Goal: Task Accomplishment & Management: Complete application form

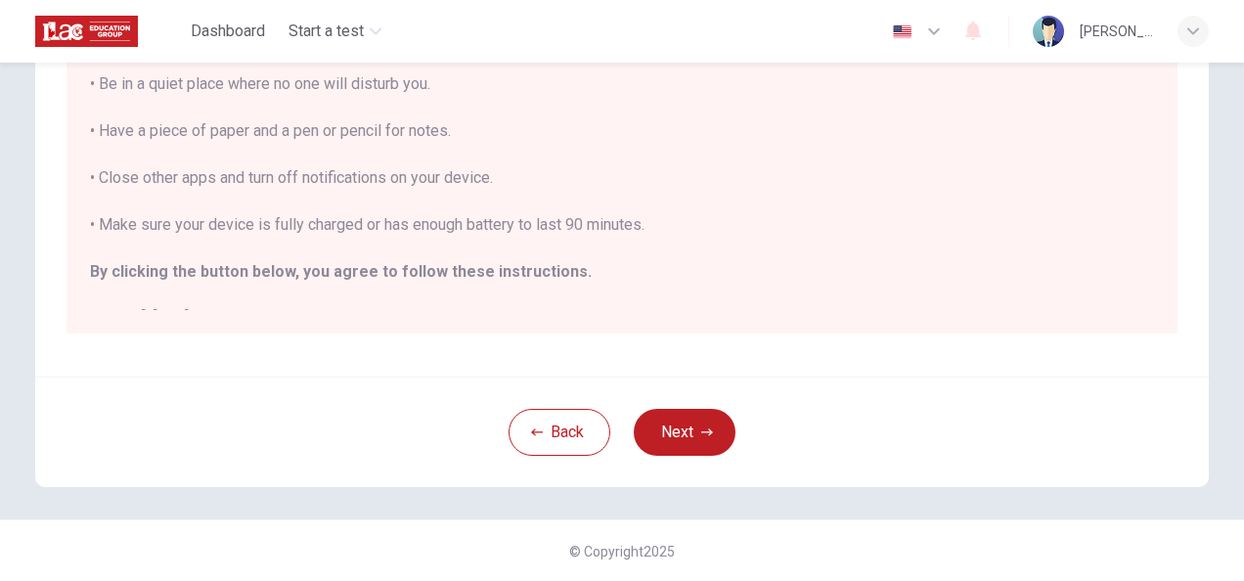
scroll to position [22, 0]
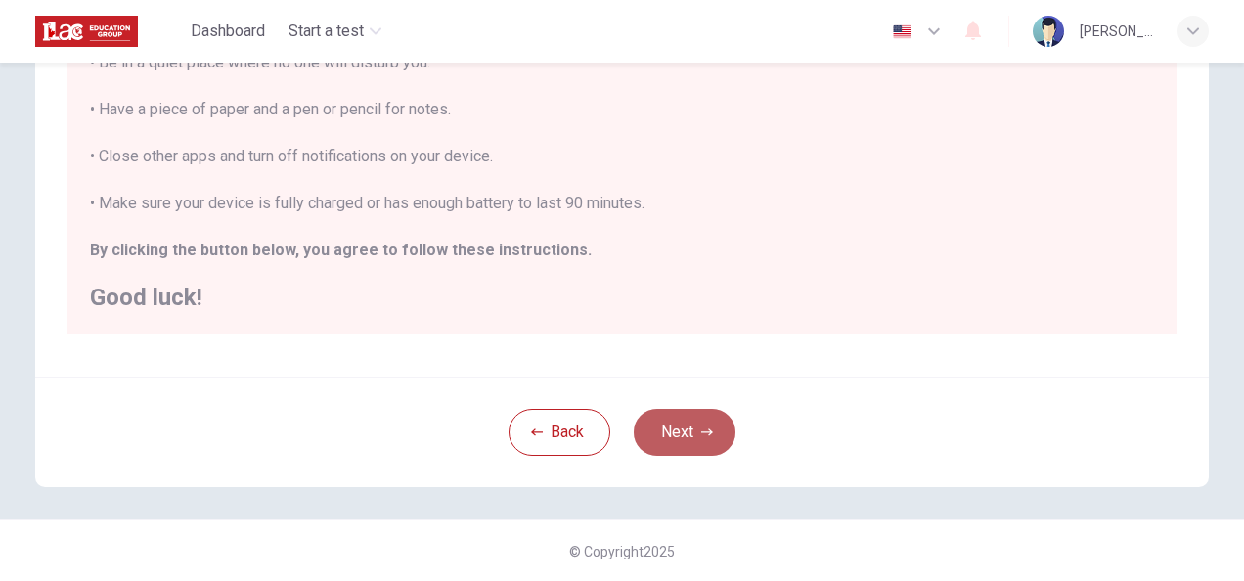
click at [657, 426] on button "Next" at bounding box center [685, 432] width 102 height 47
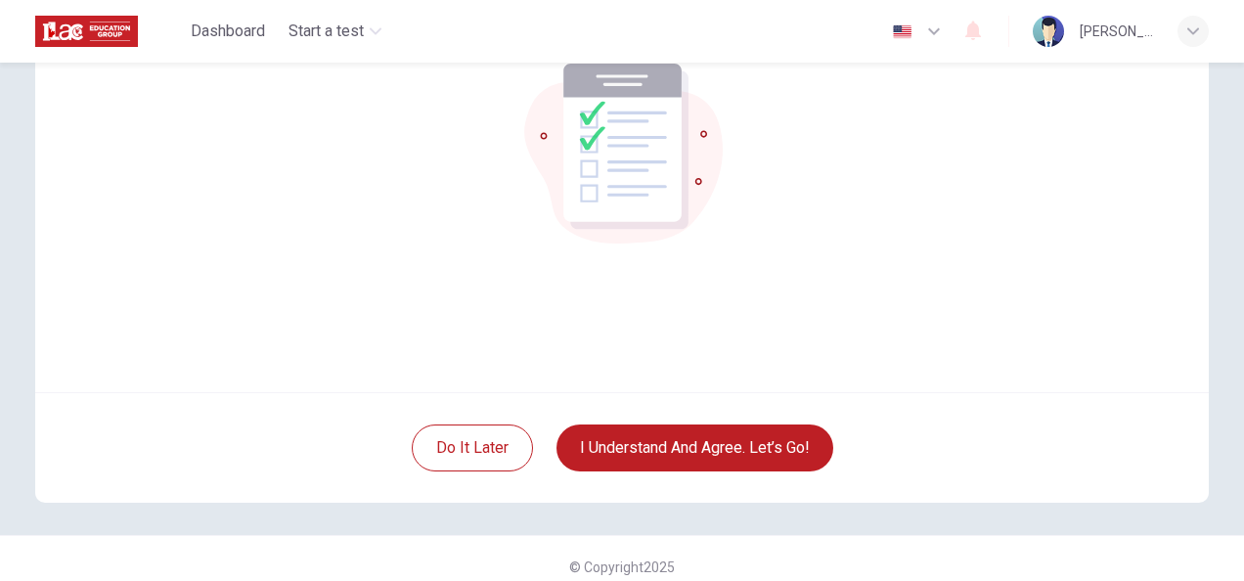
scroll to position [182, 0]
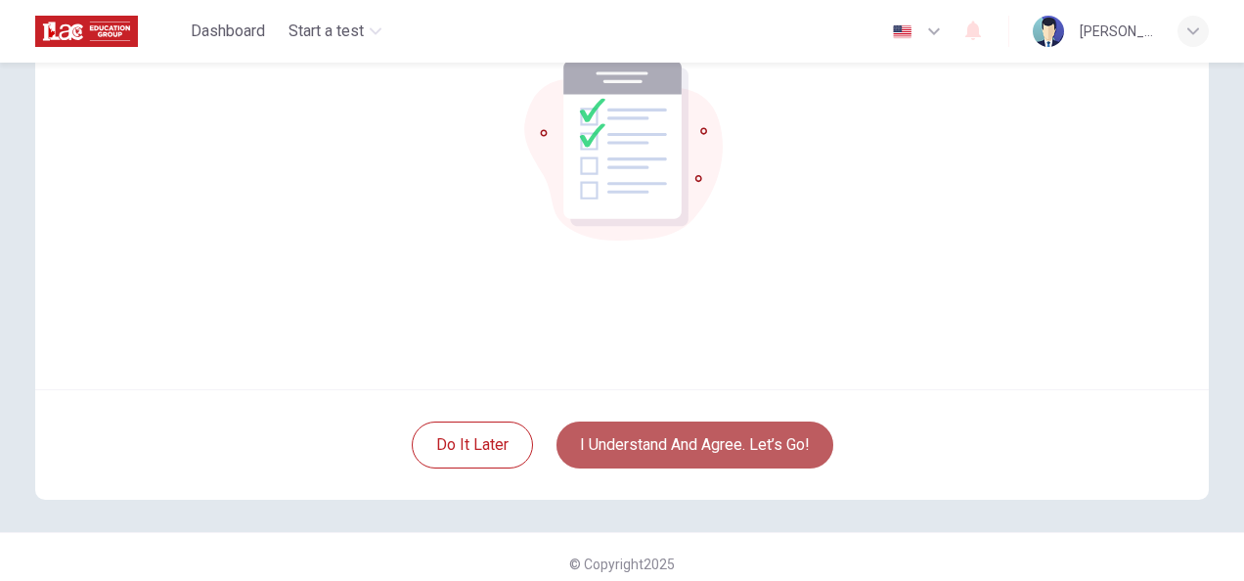
click at [759, 426] on button "I understand and agree. Let’s go!" at bounding box center [694, 444] width 277 height 47
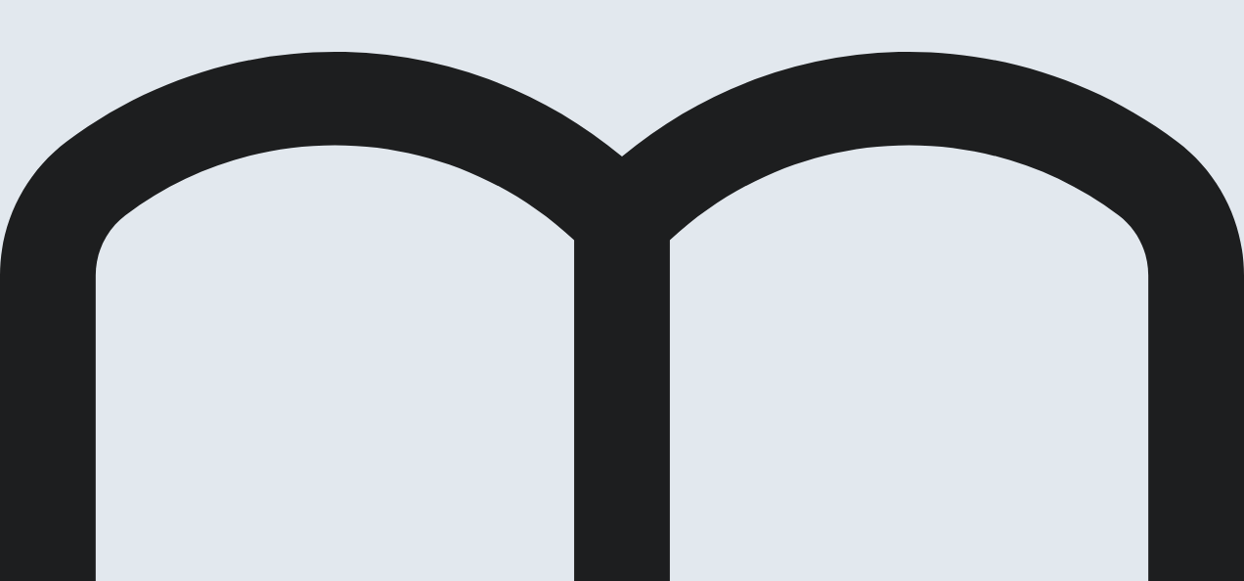
scroll to position [295, 0]
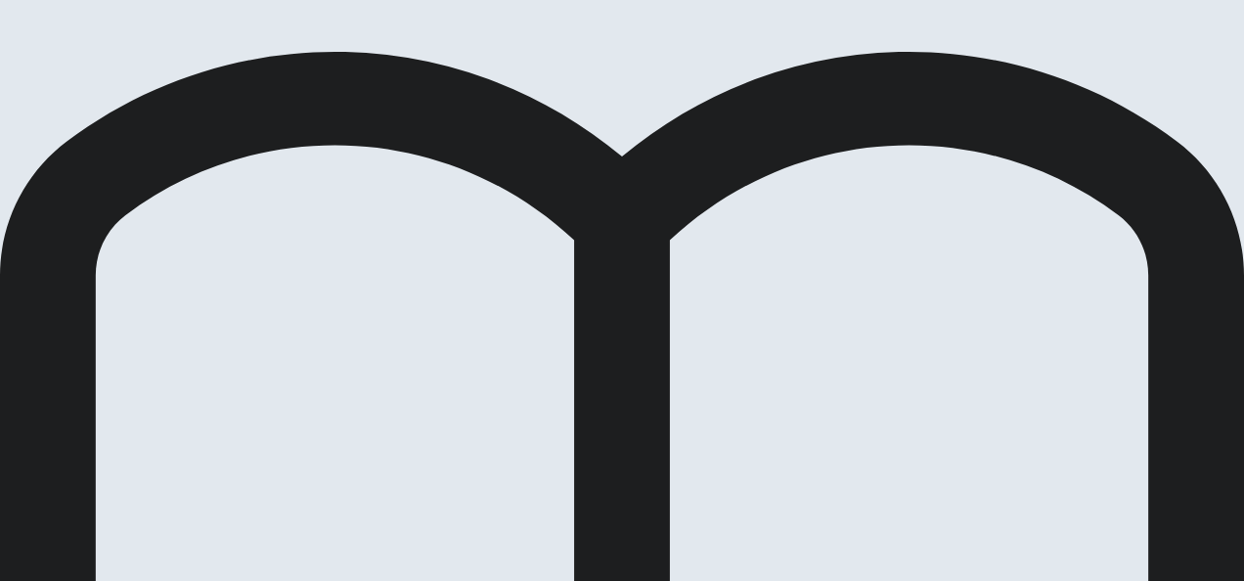
drag, startPoint x: 1163, startPoint y: 158, endPoint x: 541, endPoint y: 519, distance: 718.9
click at [541, 519] on div "Placement Test Use of English Question 4 of 30 Review Back Next 00:08:41 Questi…" at bounding box center [622, 290] width 1244 height 581
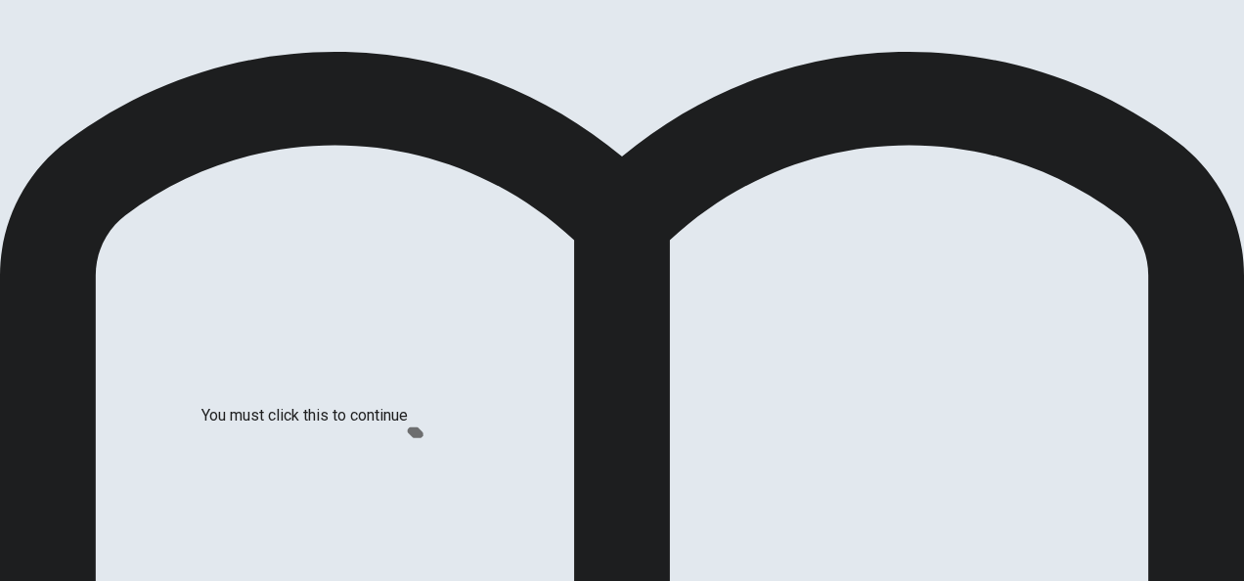
scroll to position [127, 0]
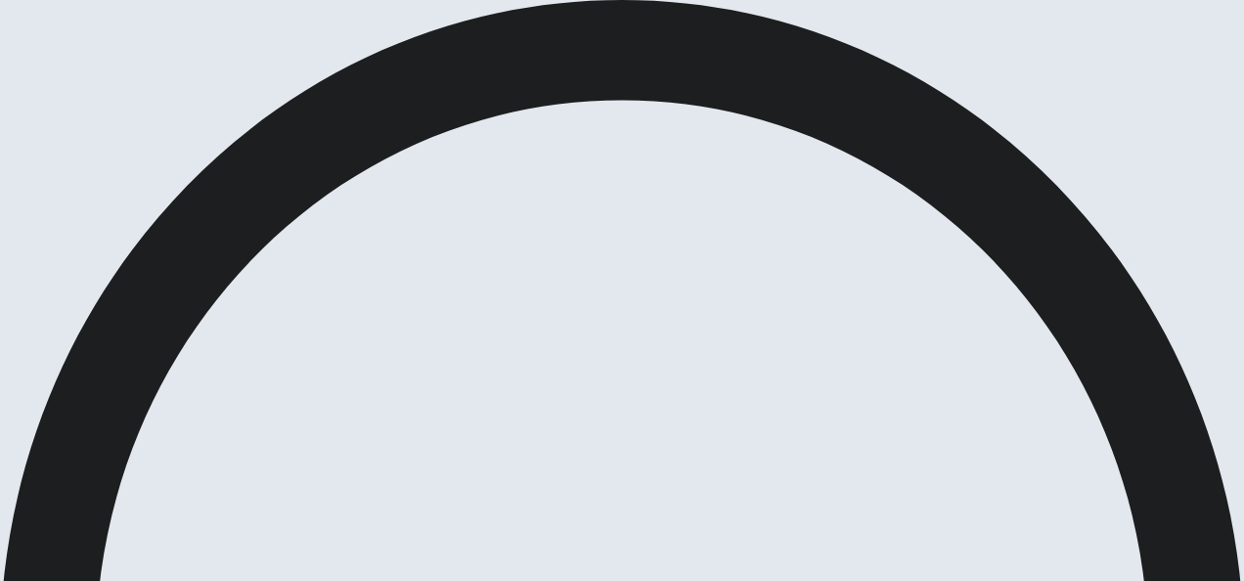
scroll to position [131, 0]
drag, startPoint x: 1169, startPoint y: 432, endPoint x: 1169, endPoint y: 508, distance: 76.3
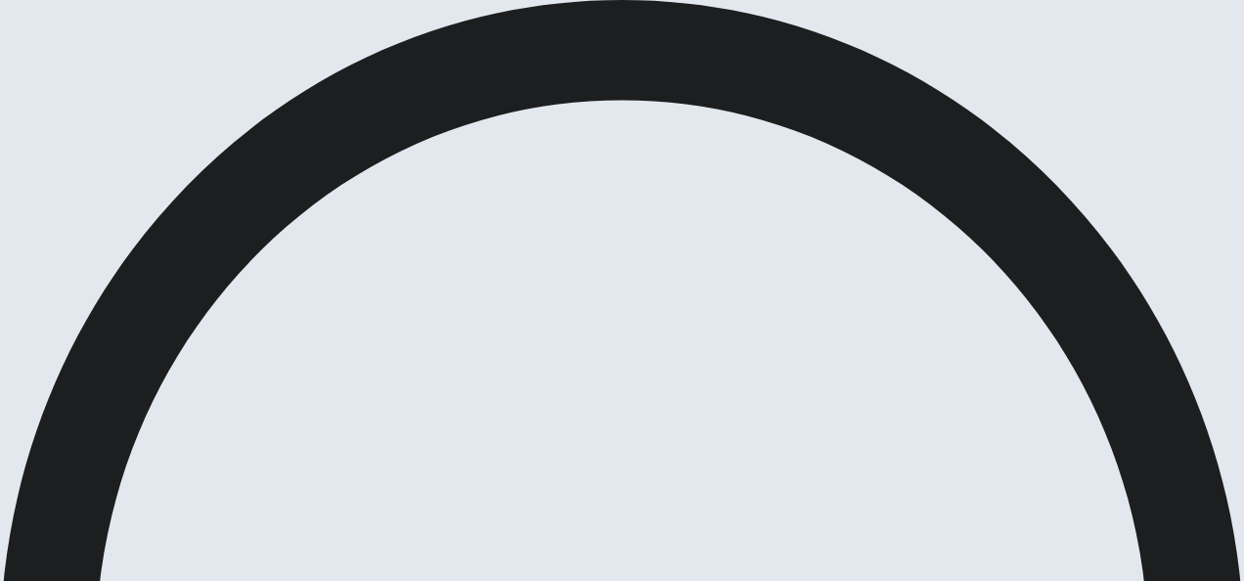
scroll to position [136, 0]
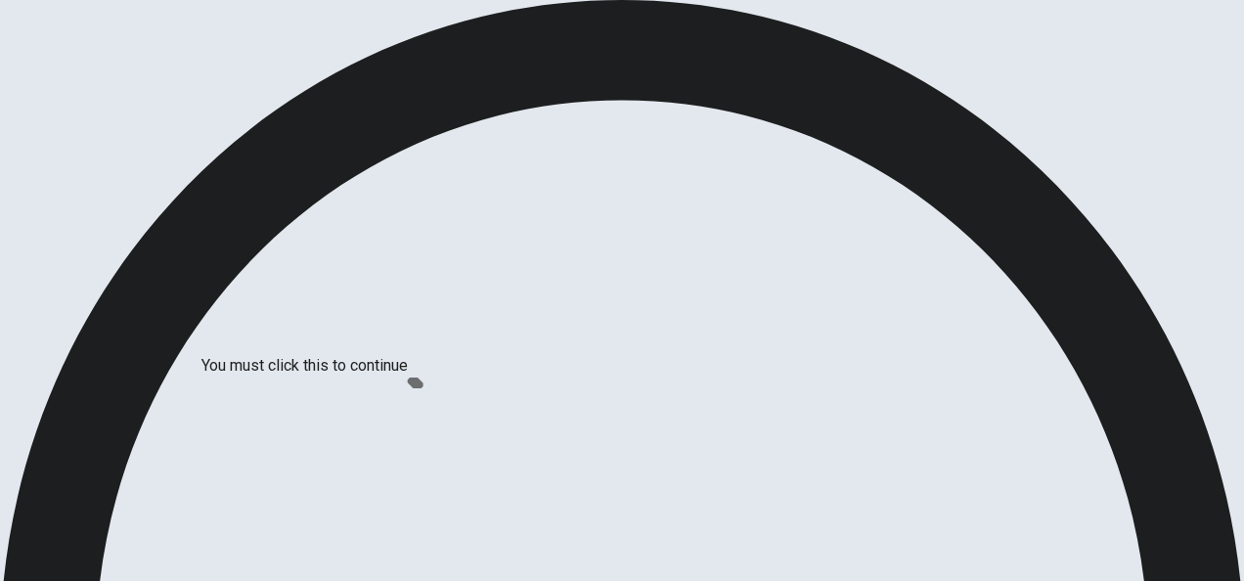
scroll to position [149, 0]
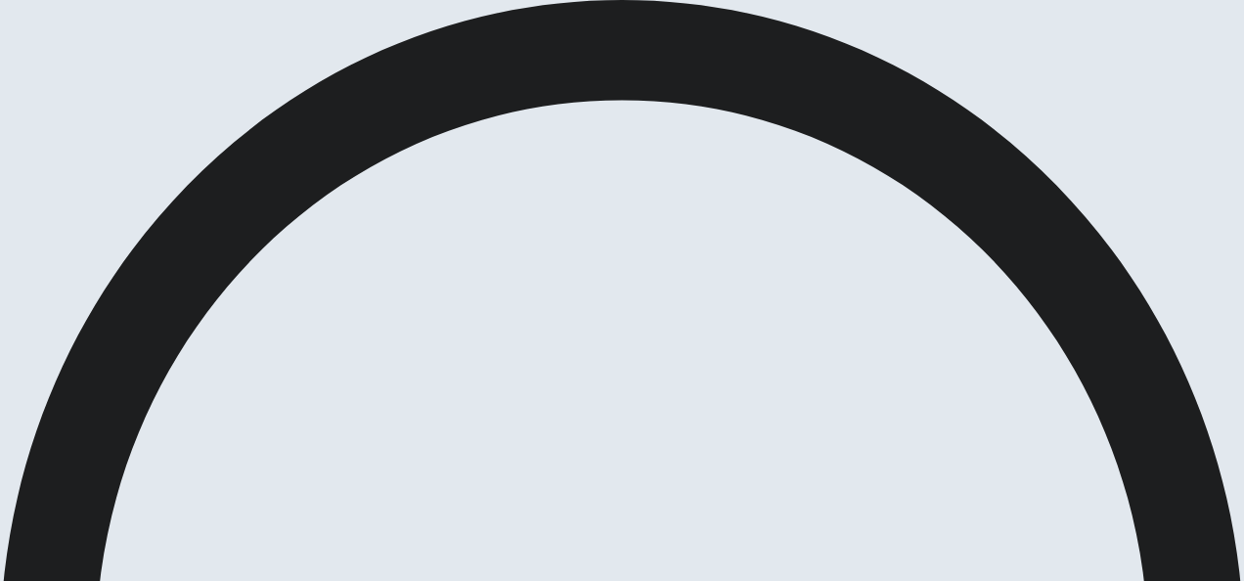
scroll to position [997, 0]
drag, startPoint x: 1149, startPoint y: 244, endPoint x: 1155, endPoint y: 277, distance: 32.8
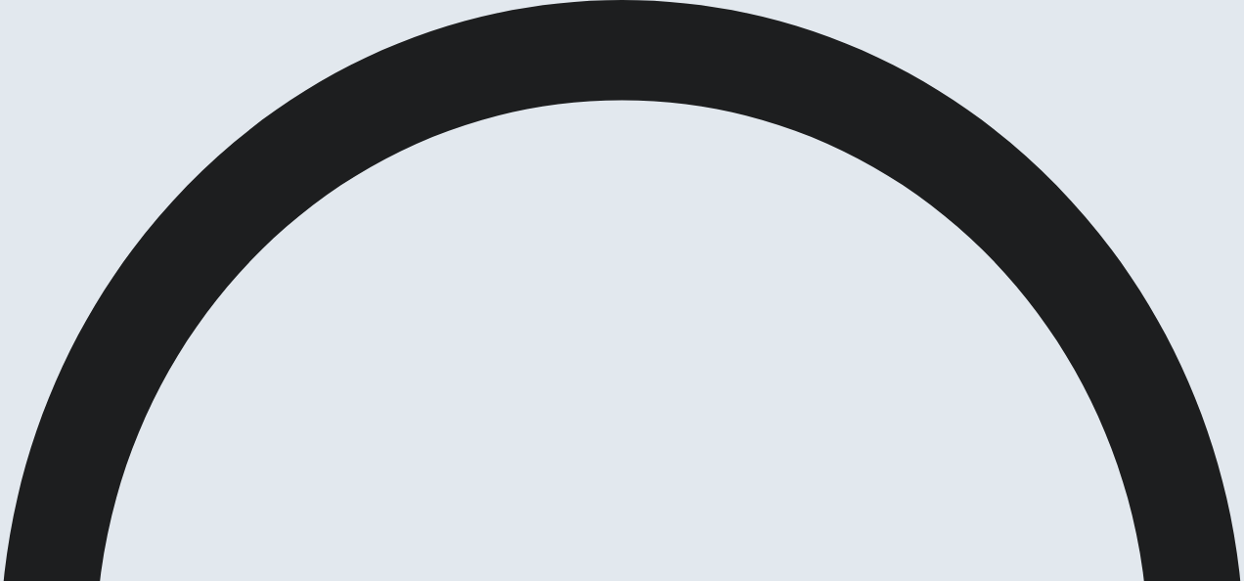
scroll to position [1075, 0]
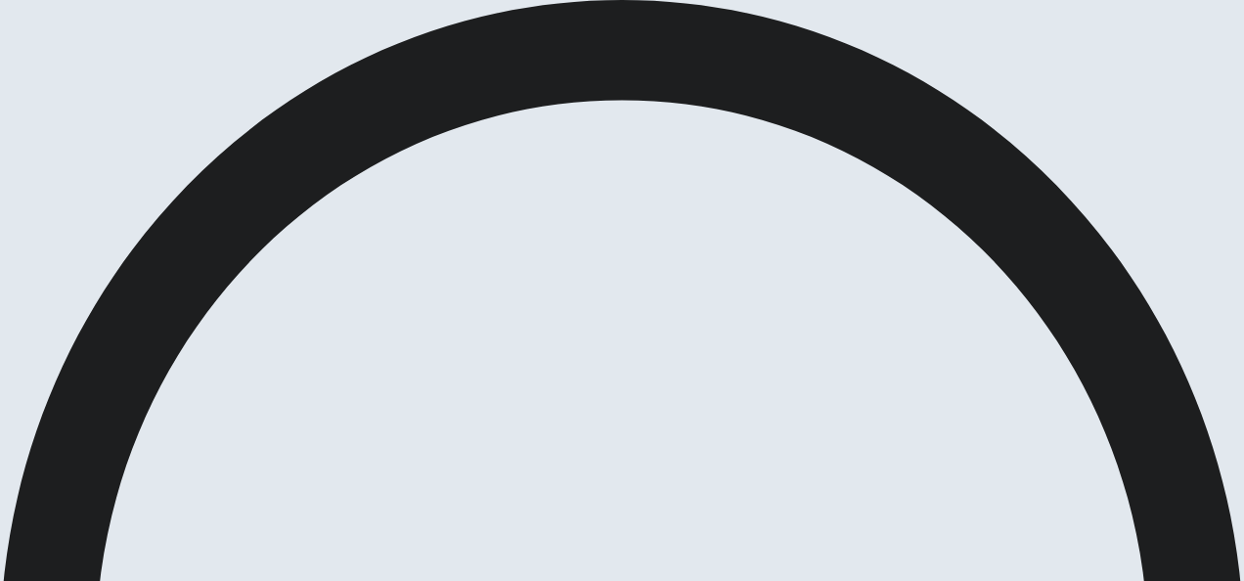
scroll to position [856, 0]
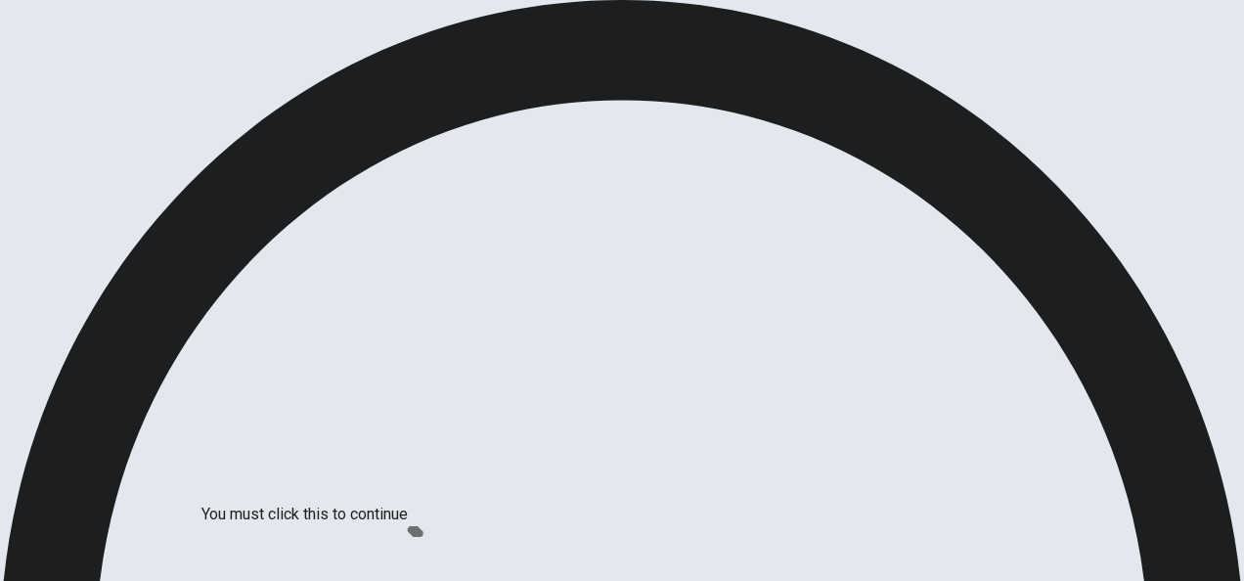
scroll to position [149, 0]
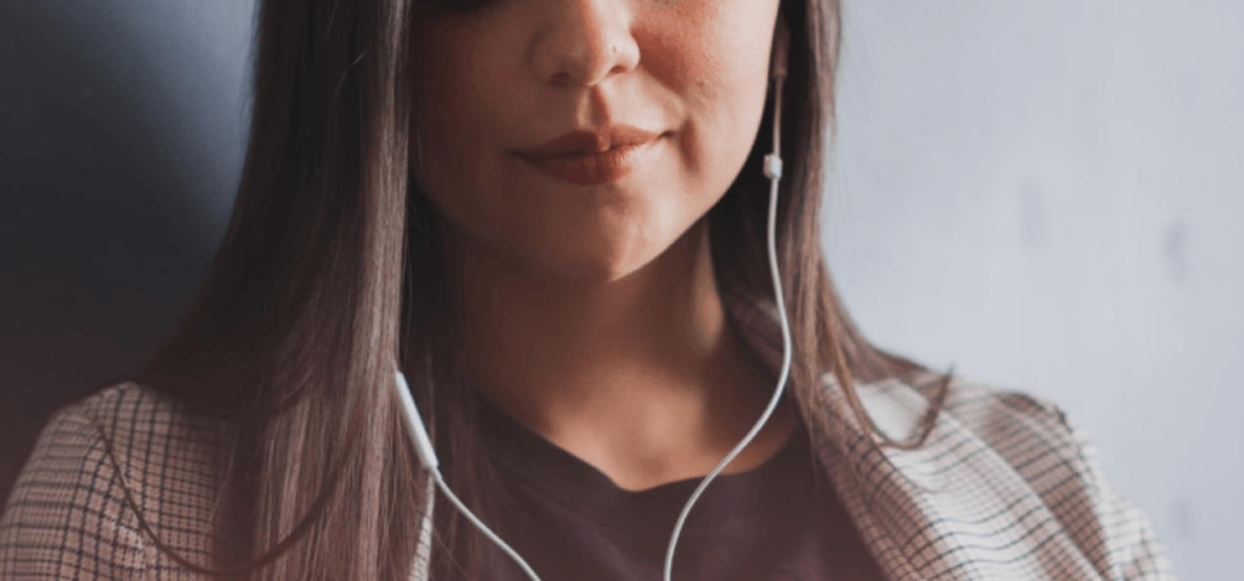
scroll to position [592, 0]
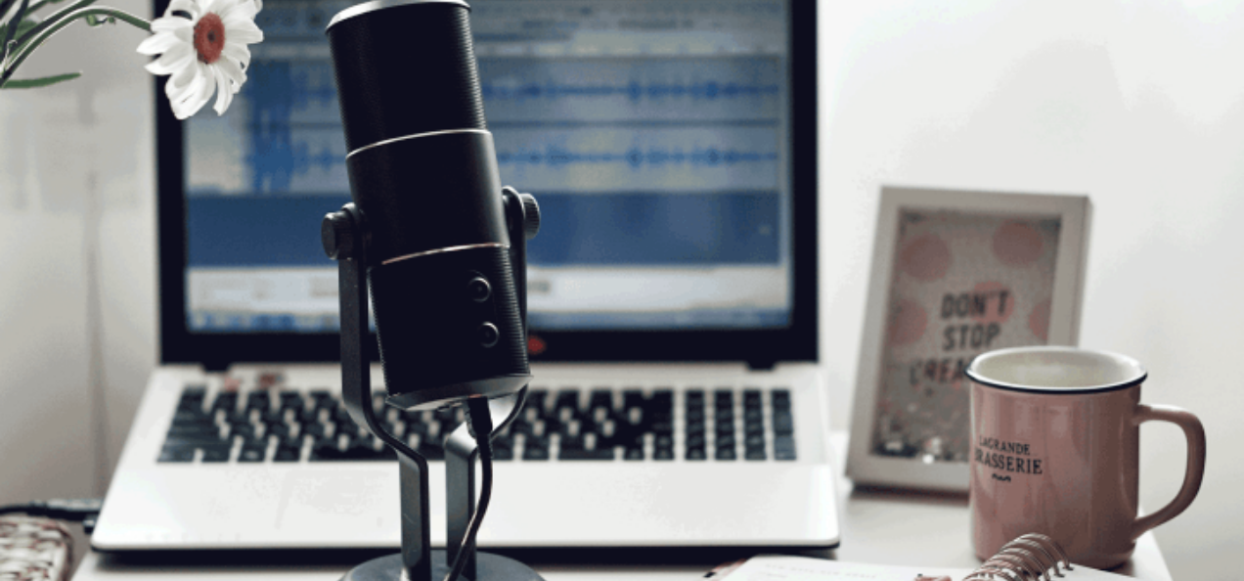
scroll to position [37, 0]
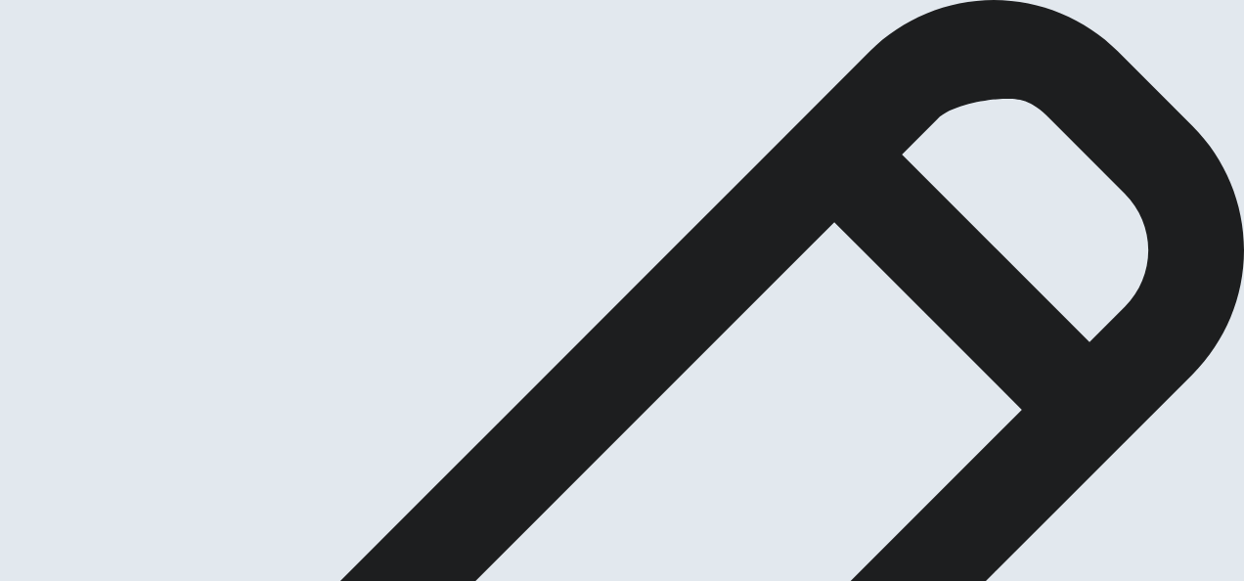
scroll to position [0, 0]
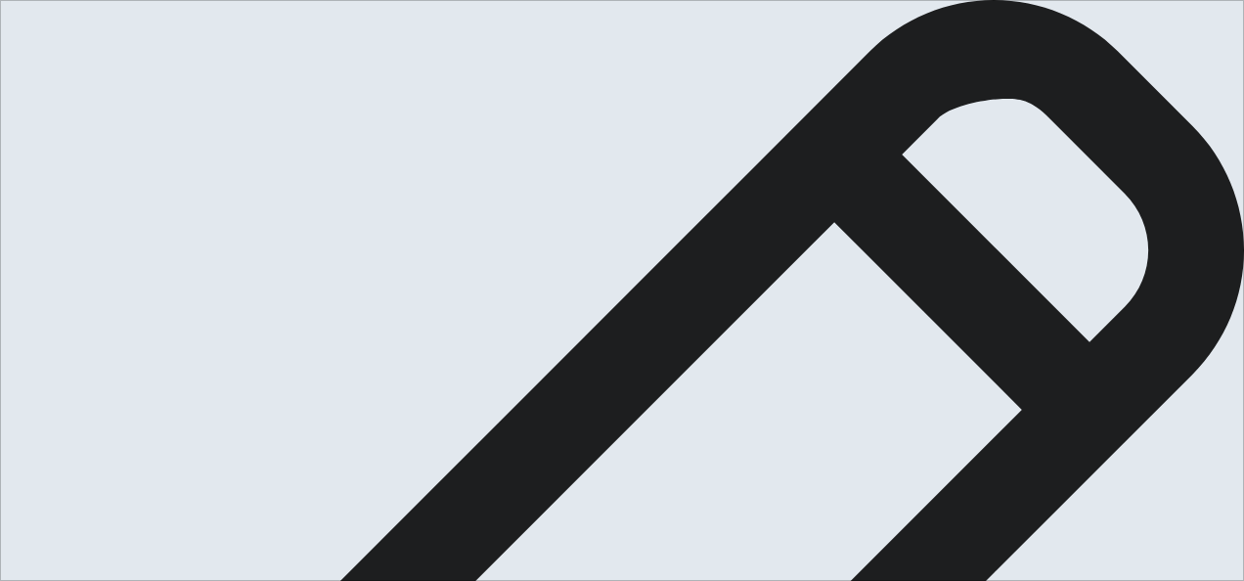
type textarea "I"
type textarea "x"
type textarea "I'"
type textarea "x"
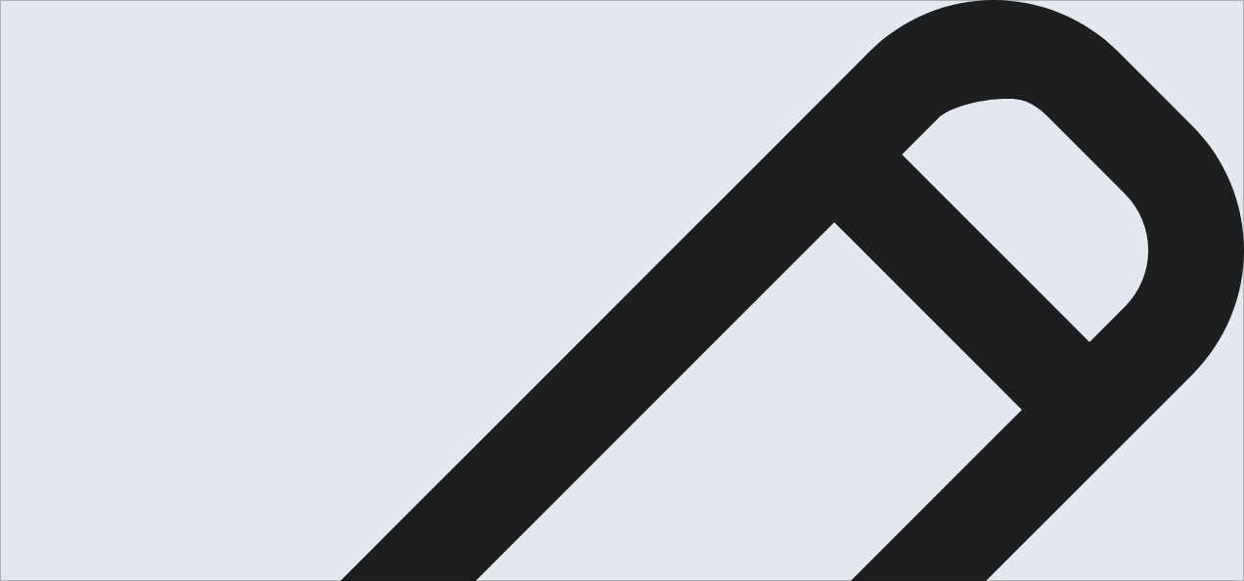
type textarea "I'm"
type textarea "x"
type textarea "I'm"
type textarea "x"
type textarea "I'm v"
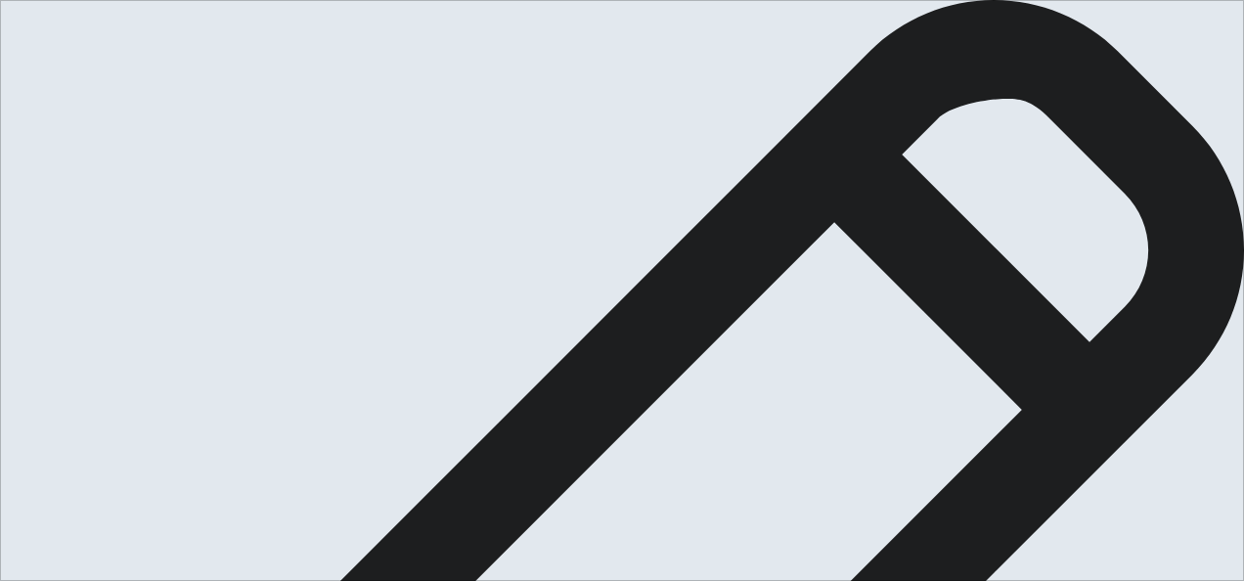
type textarea "x"
type textarea "I'm ve"
type textarea "x"
type textarea "I'm ver"
type textarea "x"
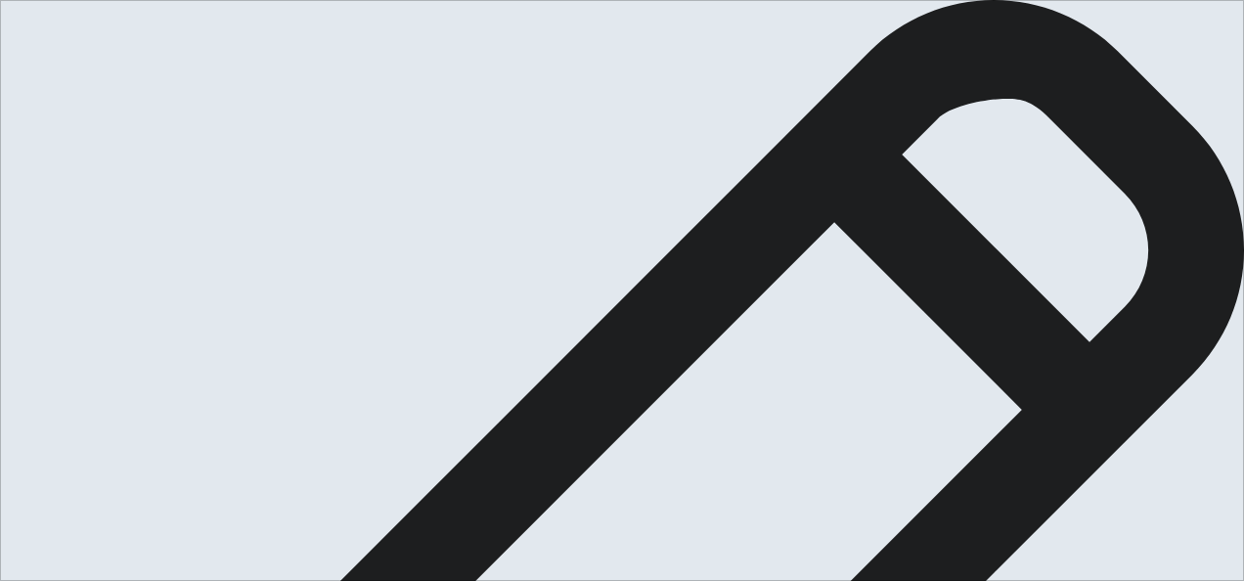
type textarea "I'm very"
type textarea "x"
type textarea "I'm very"
type textarea "x"
type textarea "I'm very t"
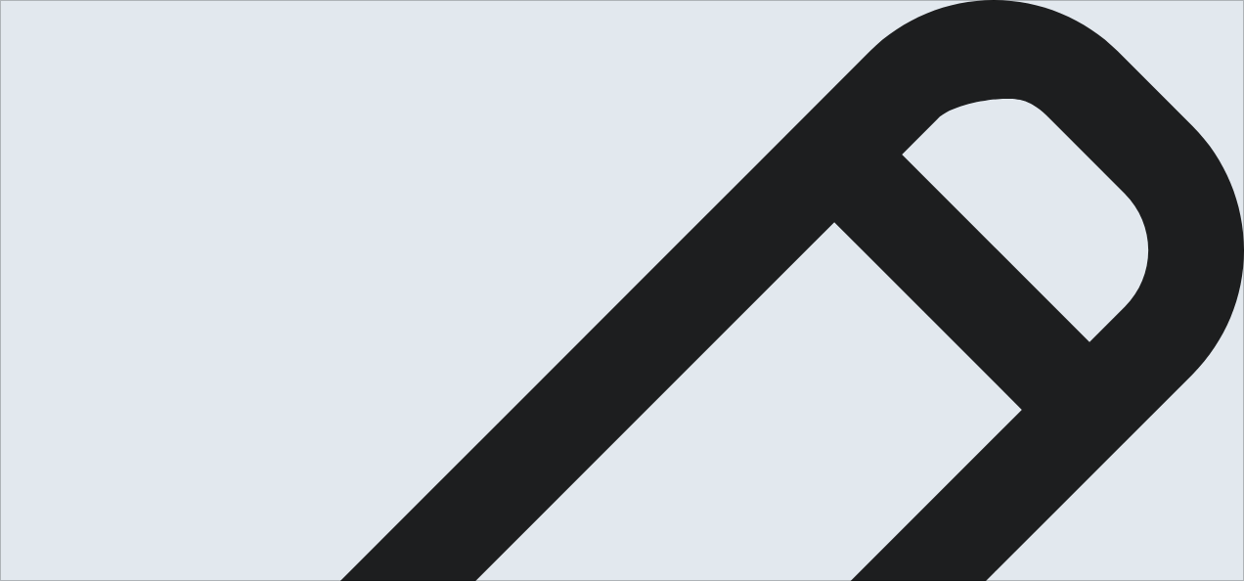
type textarea "x"
type textarea "I'm very tl"
type textarea "x"
type textarea "I'm very t"
type textarea "x"
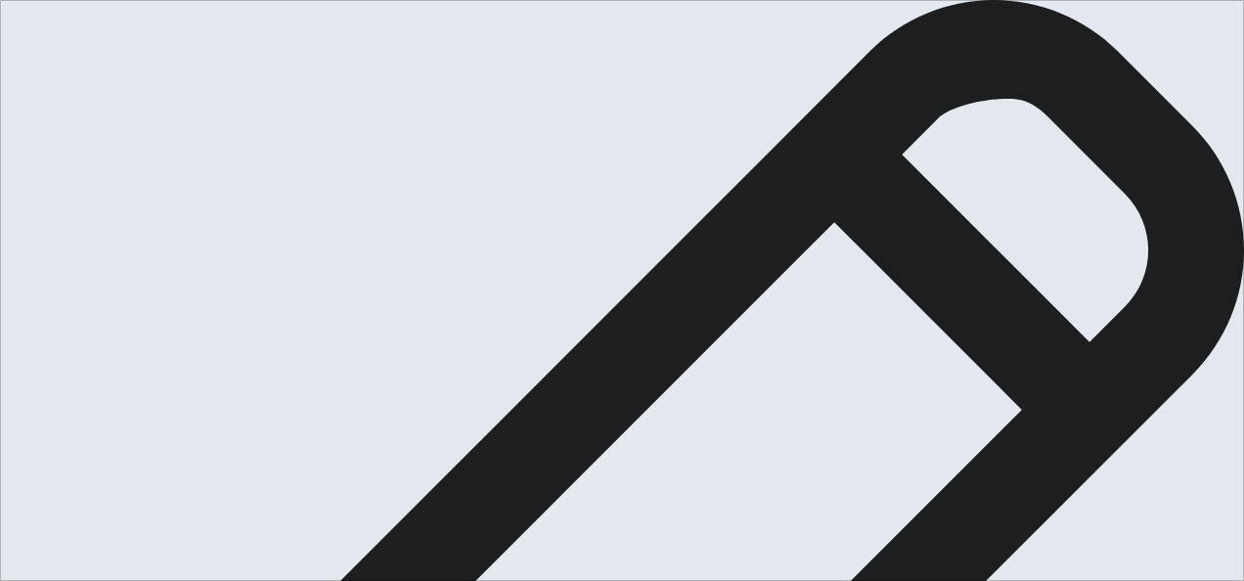
type textarea "I'm very ta"
type textarea "x"
type textarea "I'm very tal"
type textarea "x"
type textarea "I'm very talk"
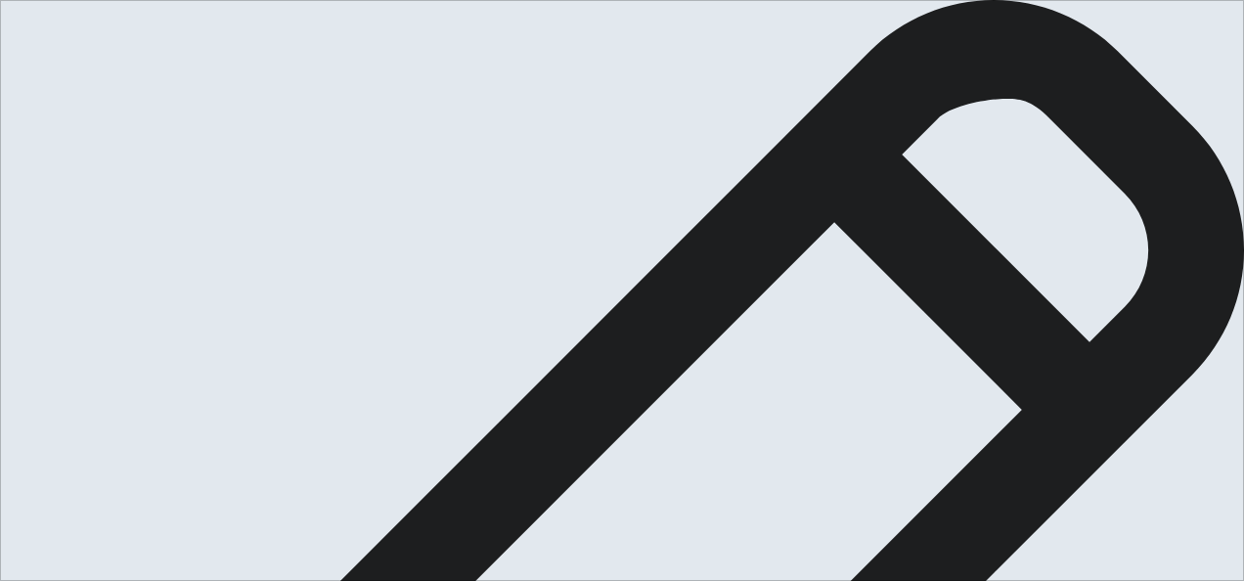
type textarea "x"
type textarea "I'm very talke"
type textarea "x"
type textarea "I'm very talket"
type textarea "x"
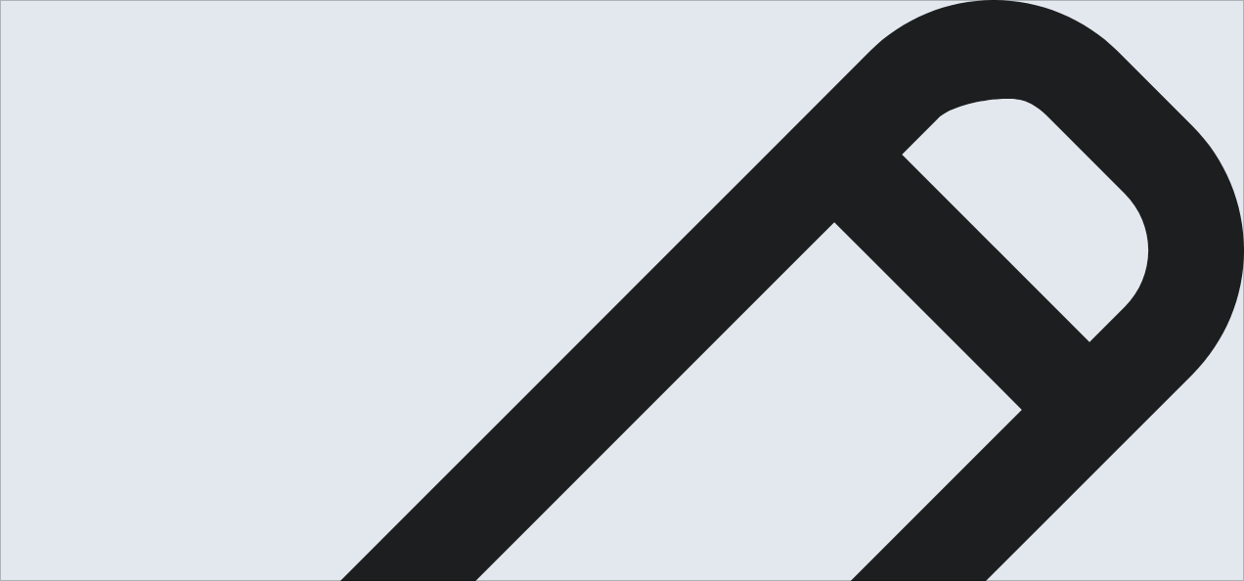
type textarea "I'm very talketi"
type textarea "x"
type textarea "I'm very talketiv"
type textarea "x"
type textarea "I'm very talketive"
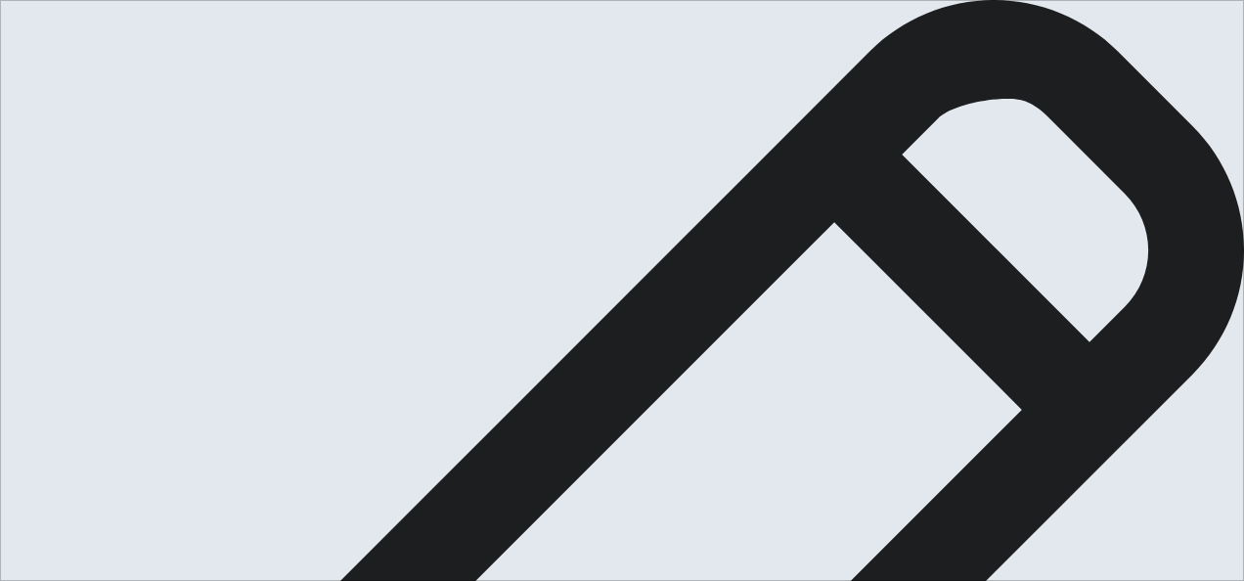
type textarea "x"
type textarea "I'm very talketiv"
type textarea "x"
type textarea "I'm very talketi"
type textarea "x"
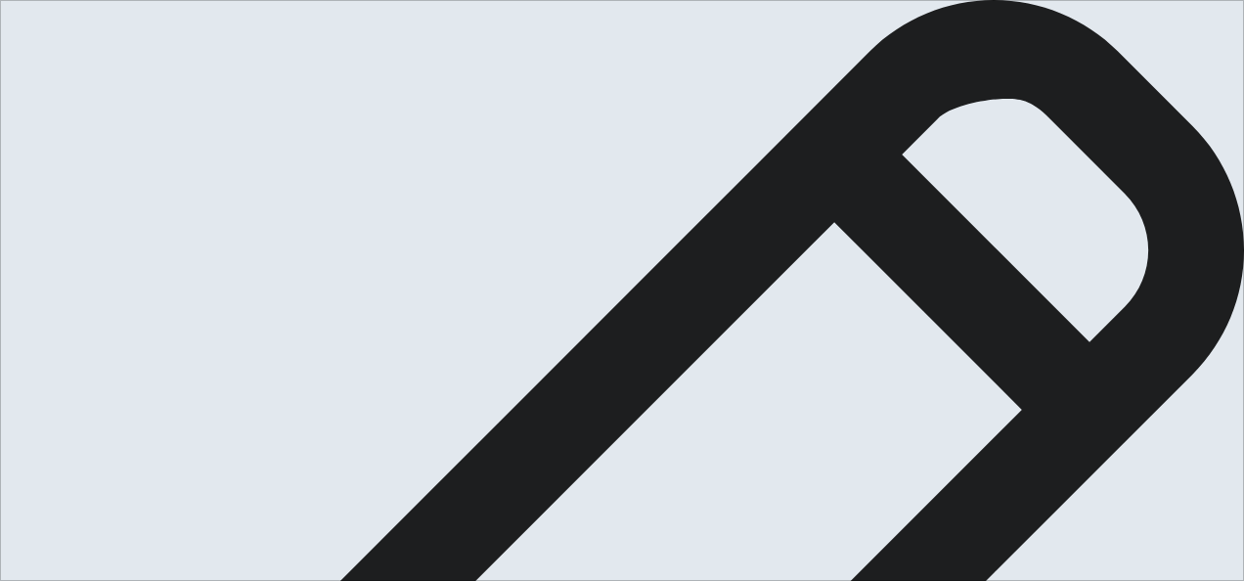
type textarea "I'm very talket"
type textarea "x"
type textarea "I'm very talke"
type textarea "x"
type textarea "I'm very talk"
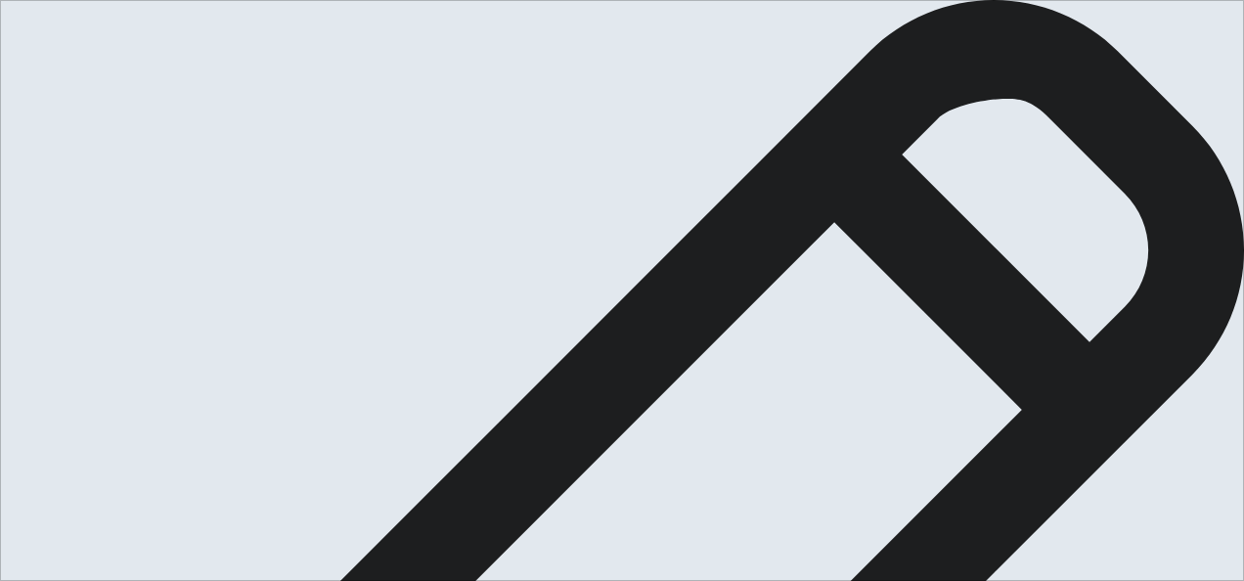
type textarea "x"
type textarea "I'm very talka"
type textarea "x"
type textarea "I'm very talk"
type textarea "x"
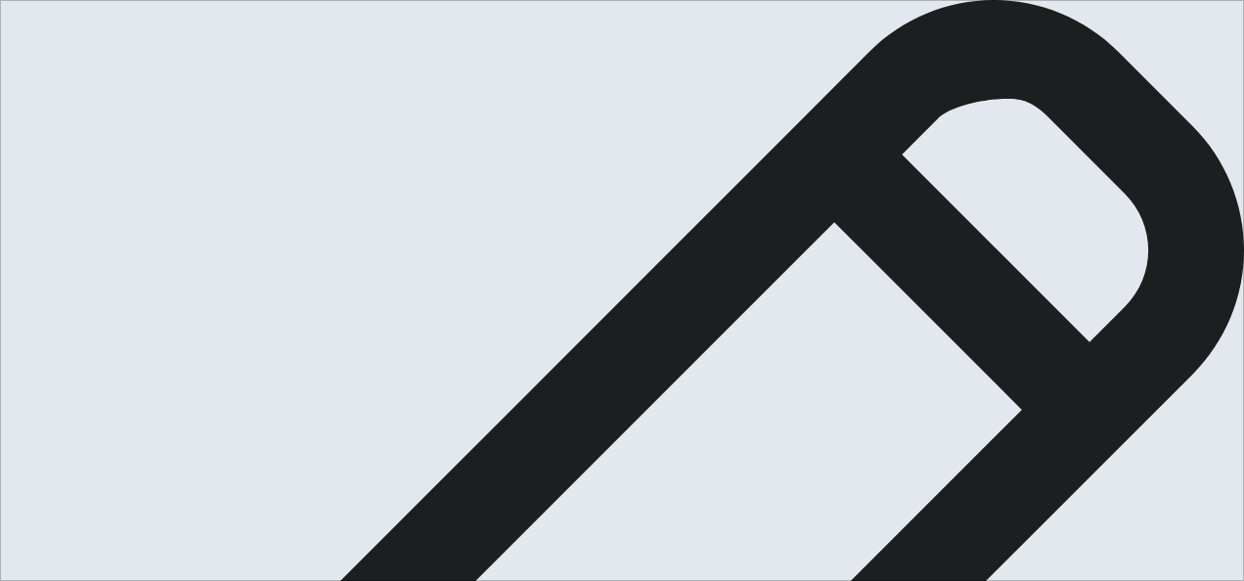
type textarea "I'm very talkt"
type textarea "x"
type textarea "I'm very talktu"
type textarea "x"
type textarea "I'm very talkt"
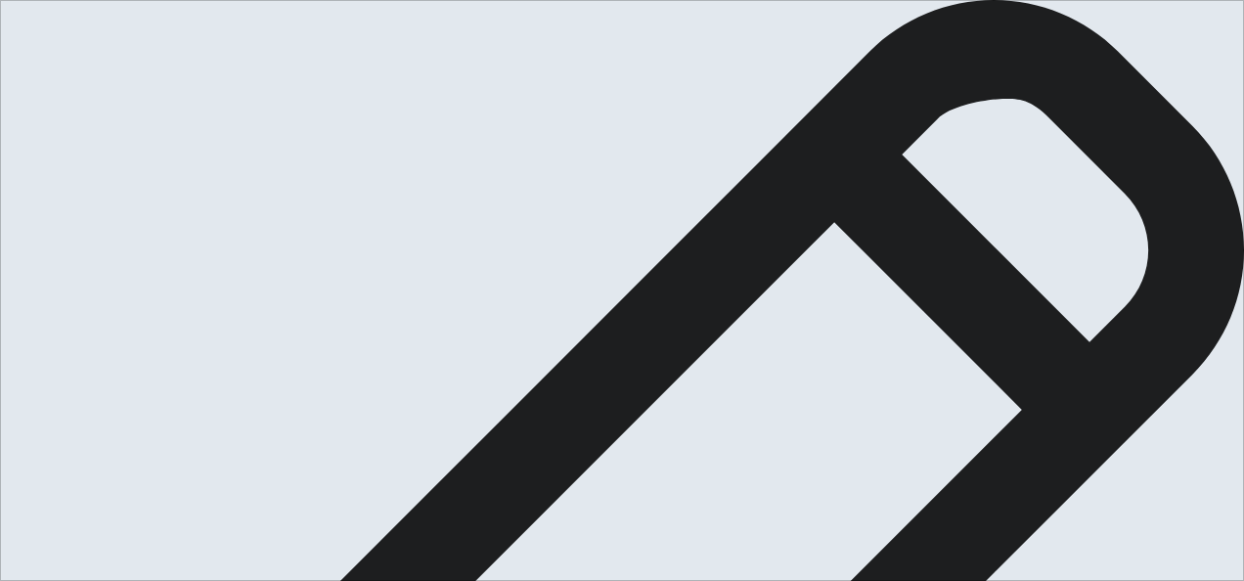
type textarea "x"
type textarea "I'm very talkti"
type textarea "x"
type textarea "I'm very talktiv"
type textarea "x"
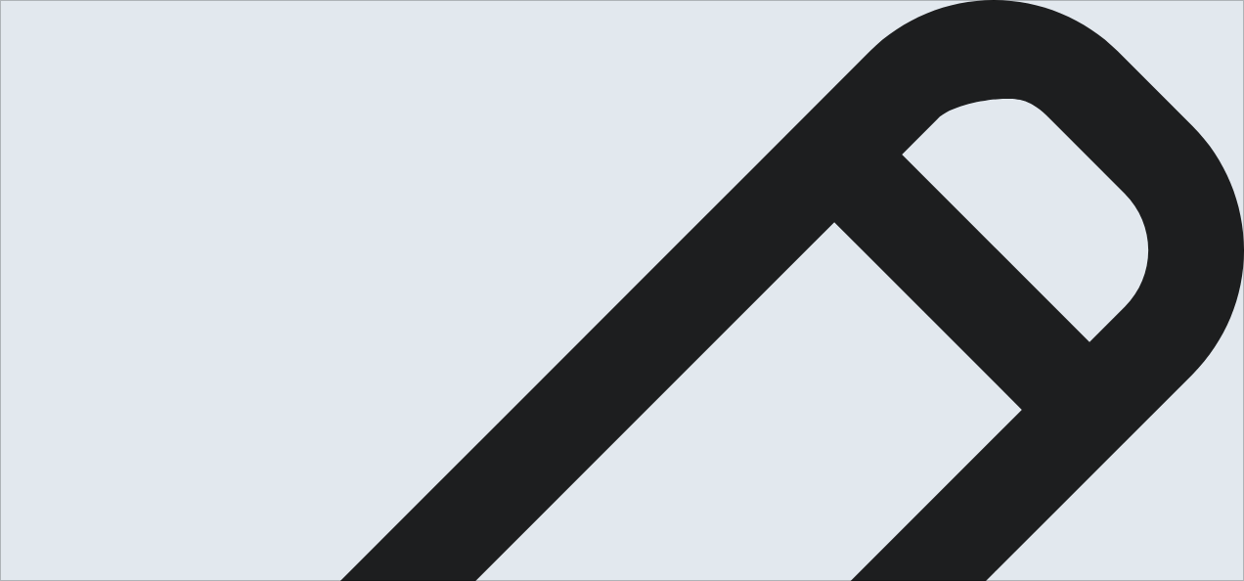
type textarea "I'm very talktive"
type textarea "x"
type textarea "I'm very talktive."
type textarea "x"
type textarea "I'm very talktive."
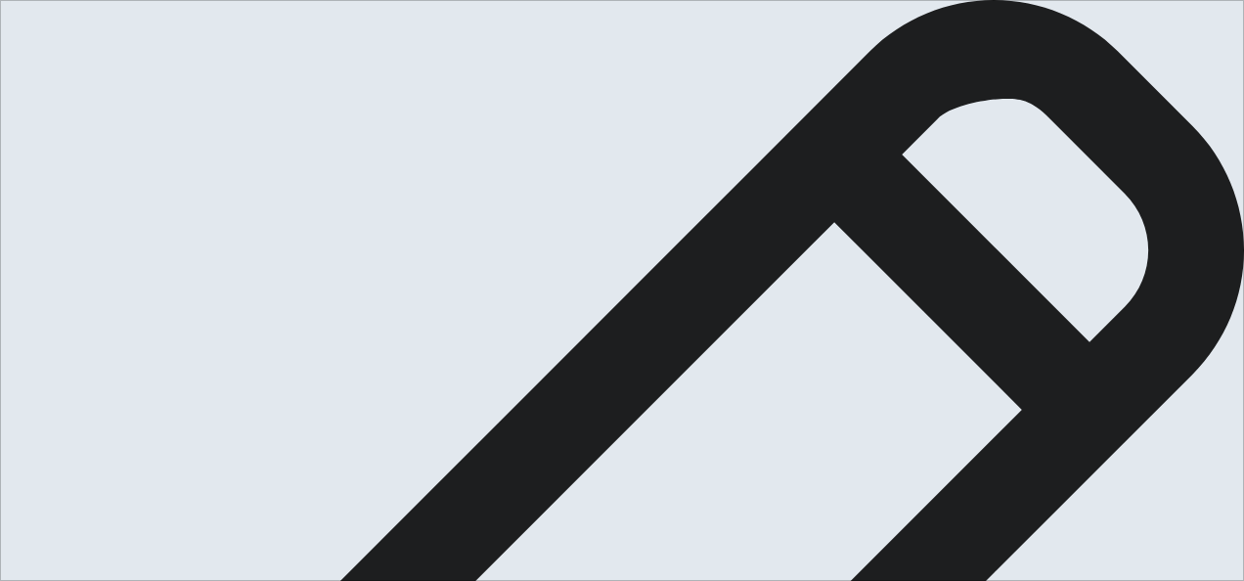
type textarea "x"
type textarea "I'm very talktive. I"
type textarea "x"
type textarea "I'm very talktive. I"
type textarea "x"
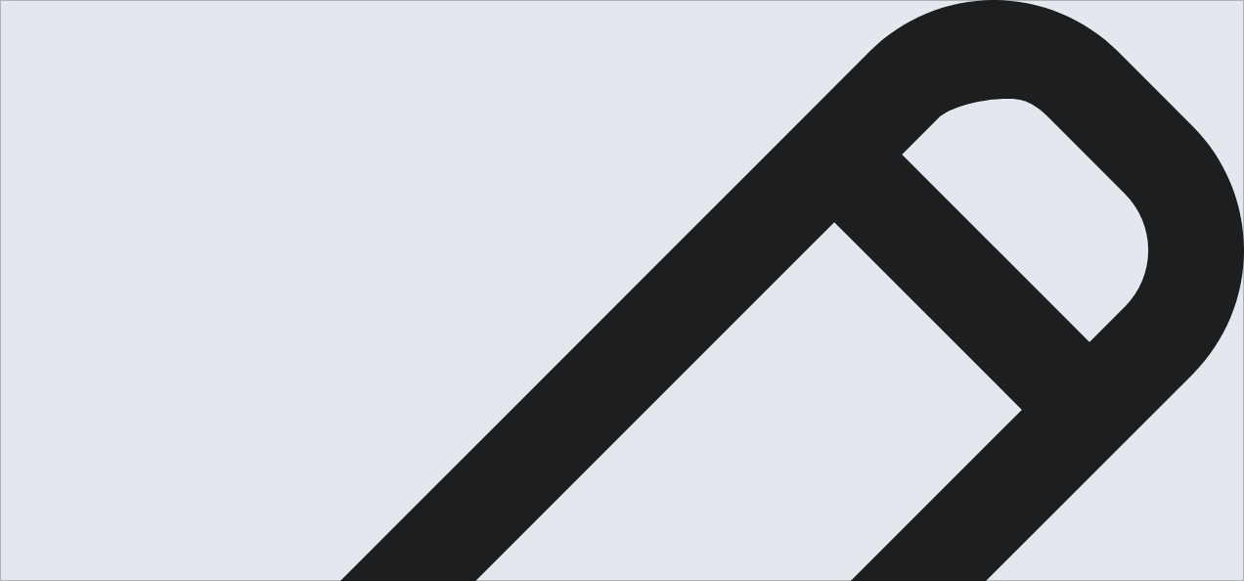
type textarea "I'm very talktive. I t"
type textarea "x"
type textarea "I'm very talktive. I th"
type textarea "x"
type textarea "I'm very talktive. I thi"
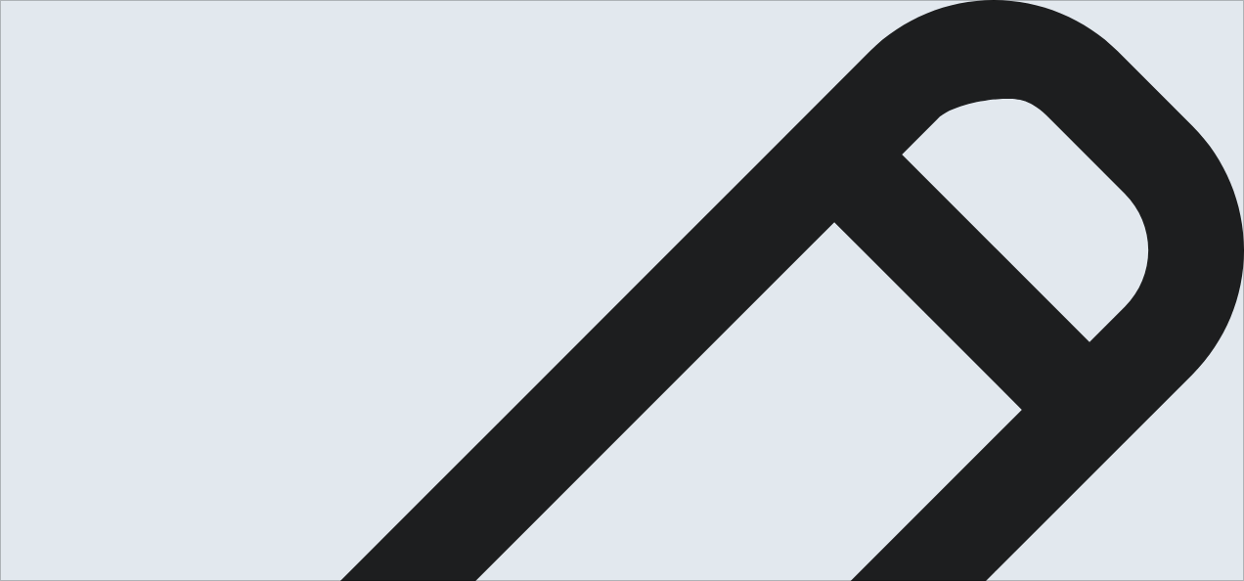
type textarea "x"
type textarea "I'm very talktive. I thin"
type textarea "x"
type textarea "I'm very talktive. I think"
type textarea "x"
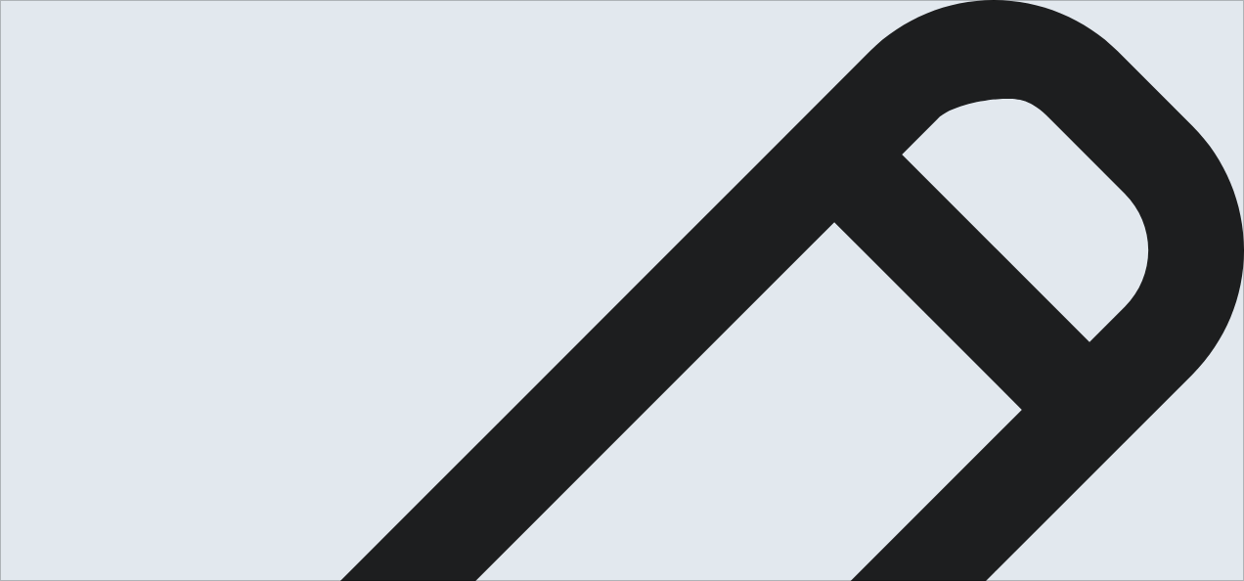
type textarea "I'm very talktive. I think"
type textarea "x"
type textarea "I'm very talktive. I think t"
type textarea "x"
type textarea "I'm very talktive. I think th"
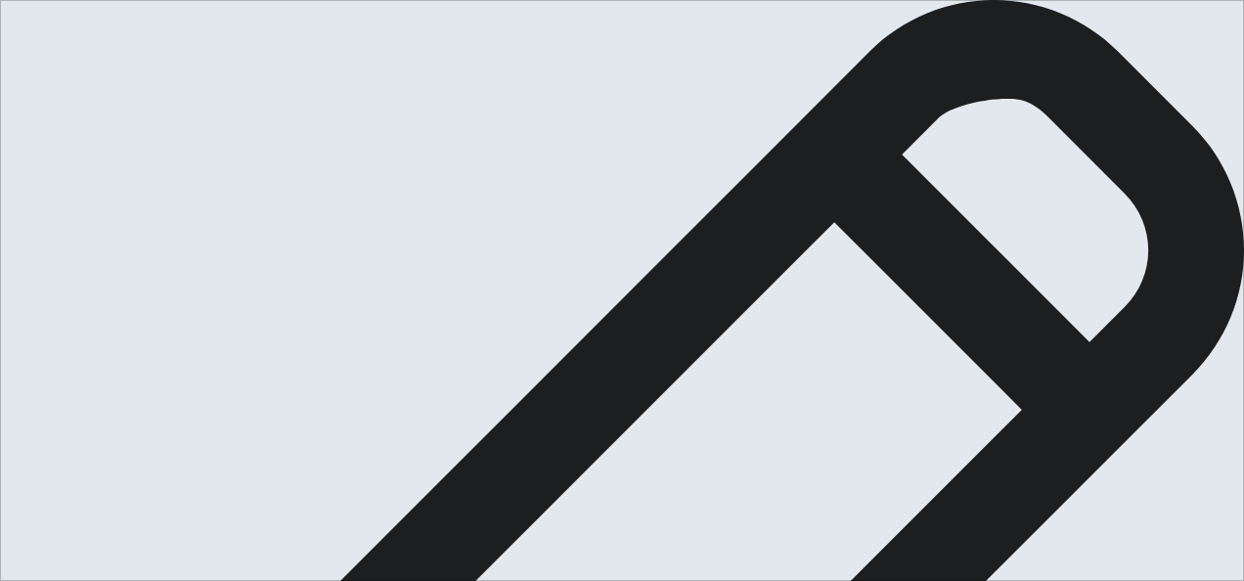
type textarea "x"
type textarea "I'm very talktive. I think tha"
type textarea "x"
type textarea "I'm very talktive. I think that"
type textarea "x"
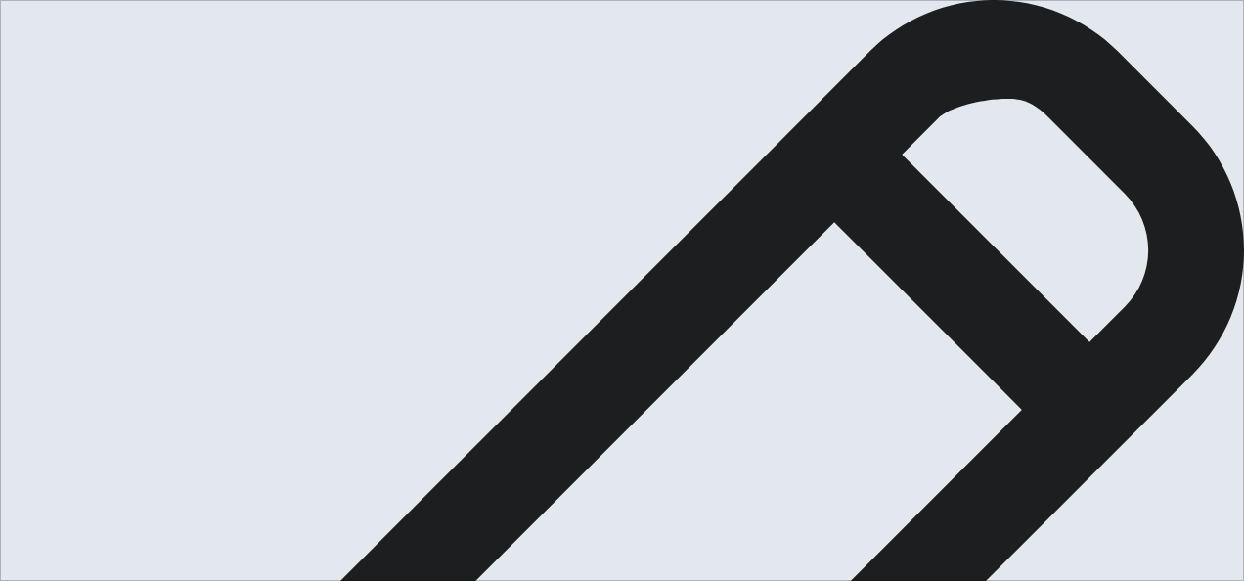
type textarea "I'm very talktive. I think that"
type textarea "x"
type textarea "I'm very talktive. I think that m"
type textarea "x"
type textarea "I'm very talktive. I think that my"
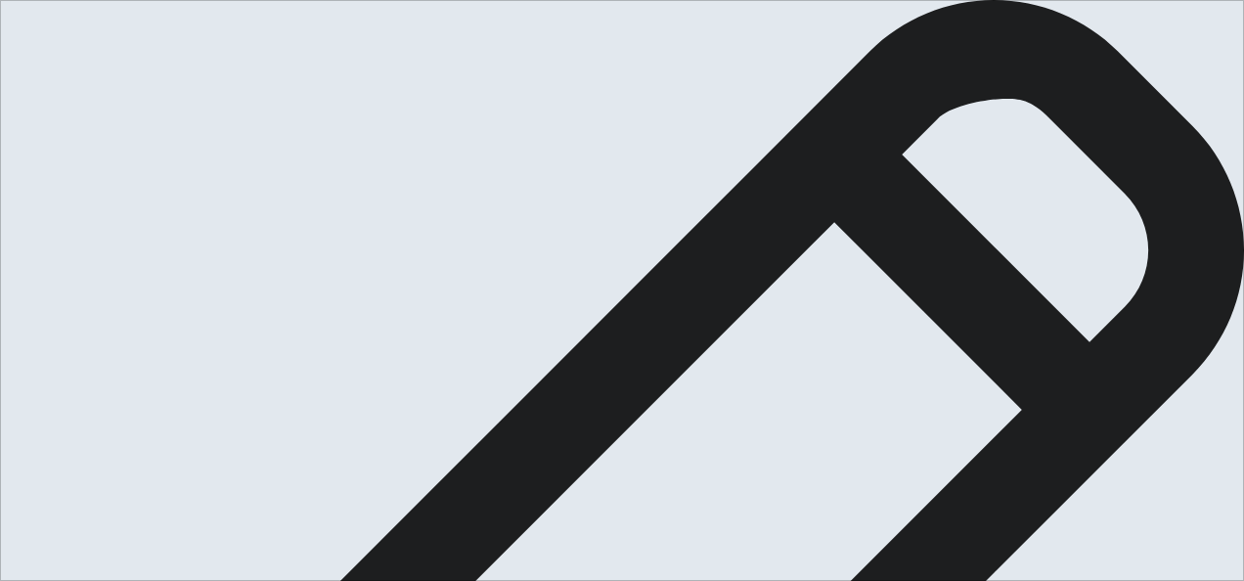
type textarea "x"
type textarea "I'm very talktive. I think that my"
type textarea "x"
type textarea "I'm very talktive. I think that my f"
type textarea "x"
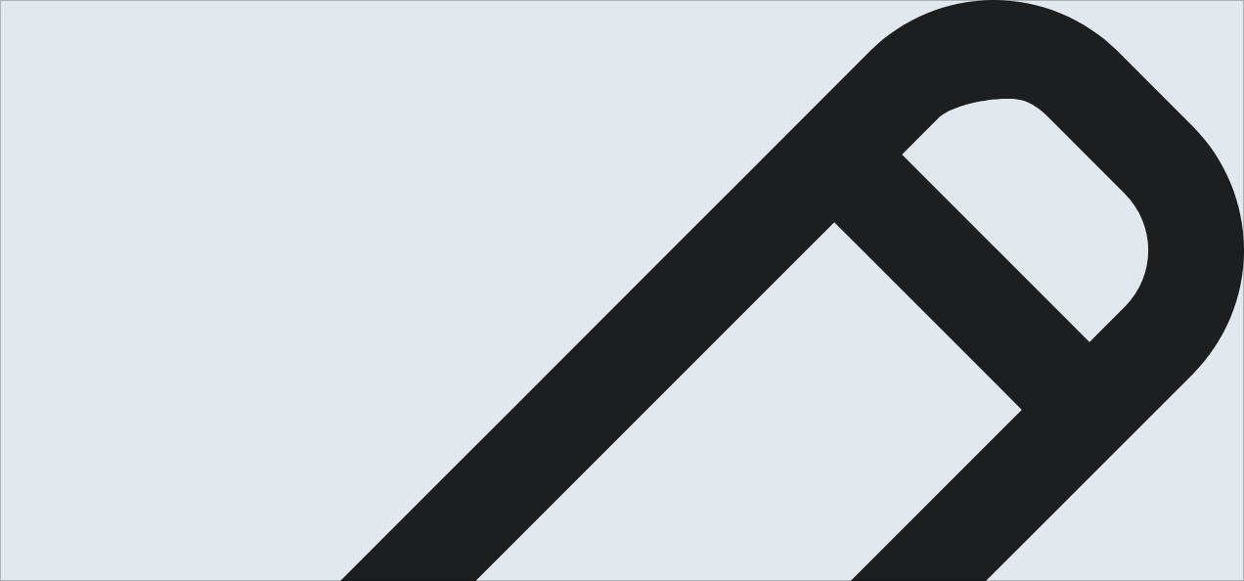
type textarea "I'm very talktive. I think that my fa"
type textarea "x"
type textarea "I'm very talktive. I think that my fav"
type textarea "x"
type textarea "I'm very talktive. I think that my favo"
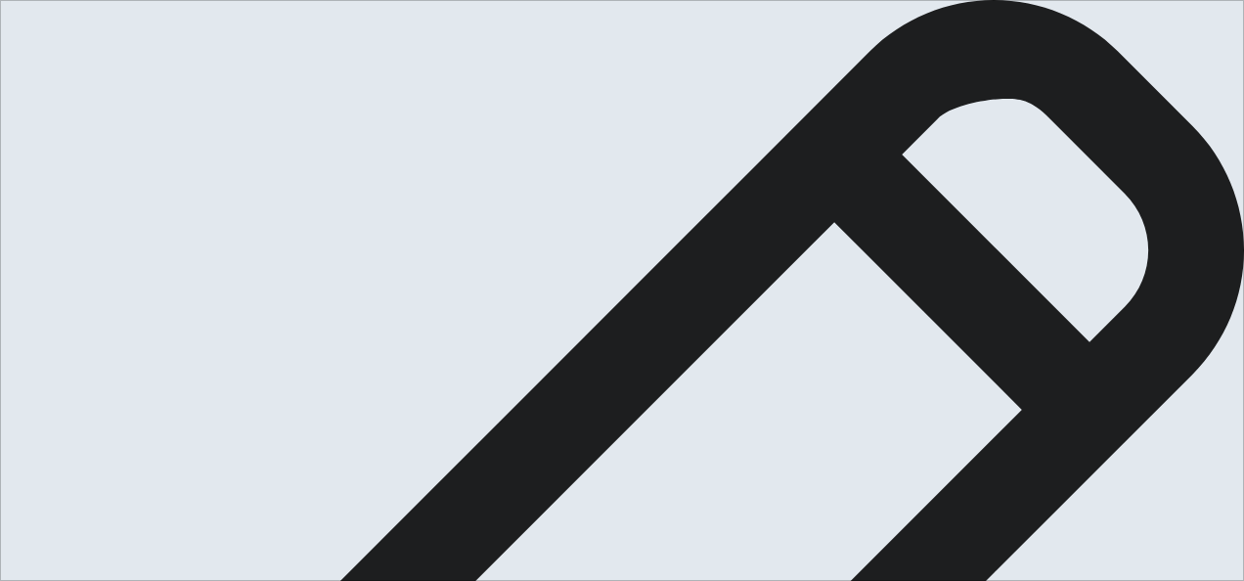
type textarea "x"
type textarea "I'm very talktive. I think that my favor"
type textarea "x"
type textarea "I'm very talktive. I think that my favori"
type textarea "x"
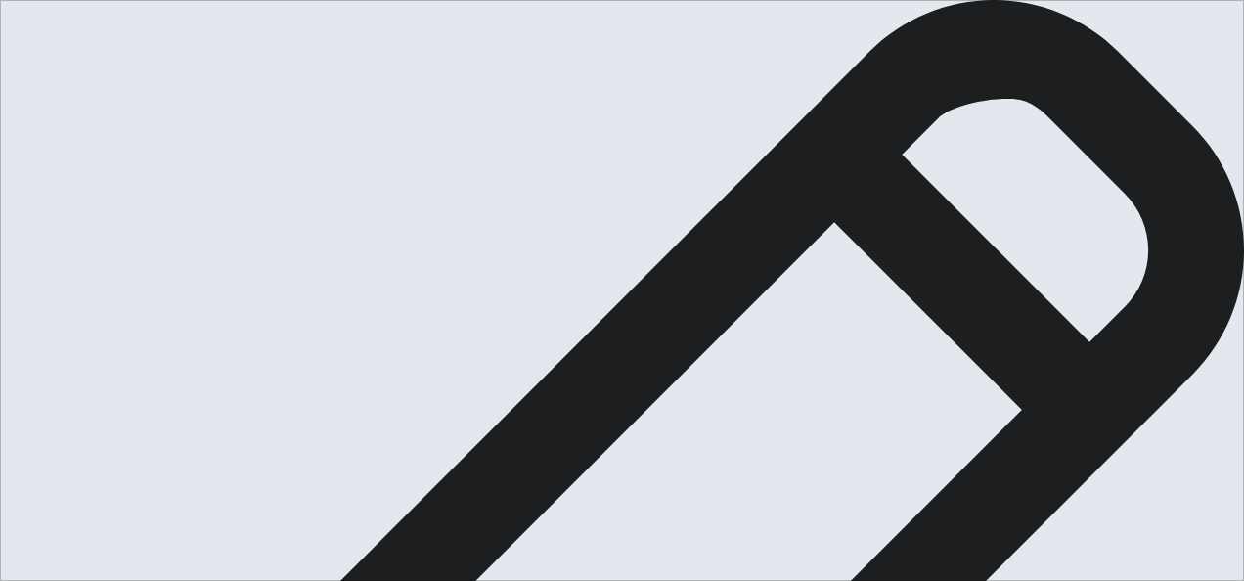
type textarea "I'm very talktive. I think that my favorit"
type textarea "x"
type textarea "I'm very talktive. I think that my favorite"
type textarea "x"
type textarea "I'm very talktive. I think that my favorite"
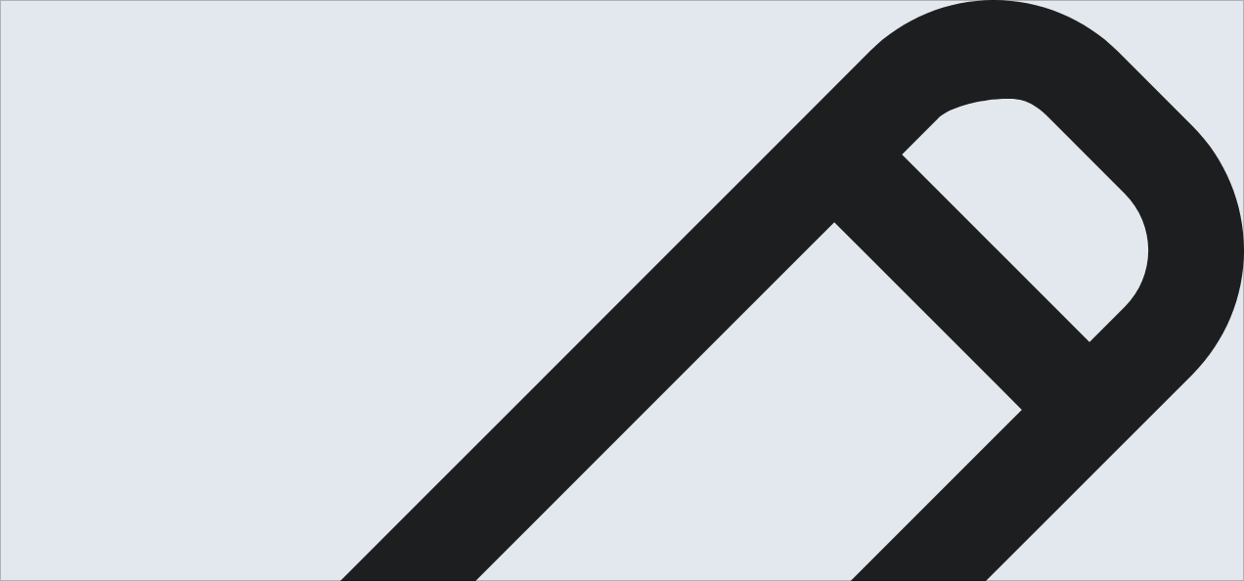
type textarea "x"
type textarea "I'm very talktive. I think that my favorite f"
type textarea "x"
type textarea "I'm very talktive. I think that my favorite fo"
type textarea "x"
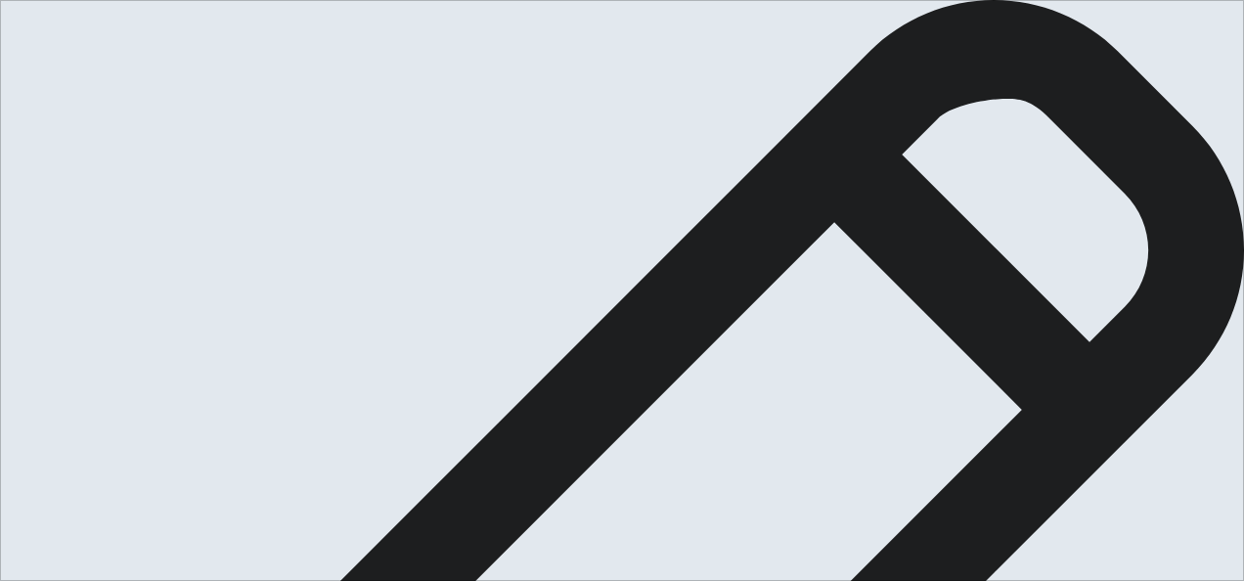
type textarea "I'm very talktive. I think that my favorite for"
type textarea "x"
type textarea "I'm very talktive. I think that my favorite form"
type textarea "x"
type textarea "I'm very talktive. I think that my favorite form"
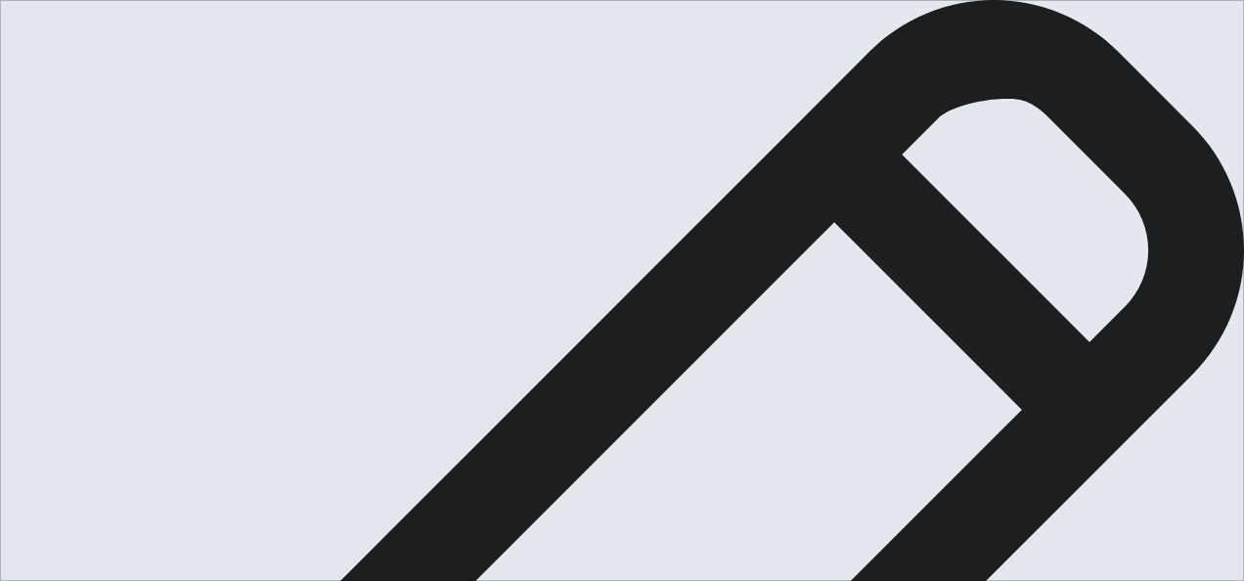
type textarea "x"
type textarea "I'm very talktive. I think that my favorite form f"
type textarea "x"
type textarea "I'm very talktive. I think that my favorite form fo"
type textarea "x"
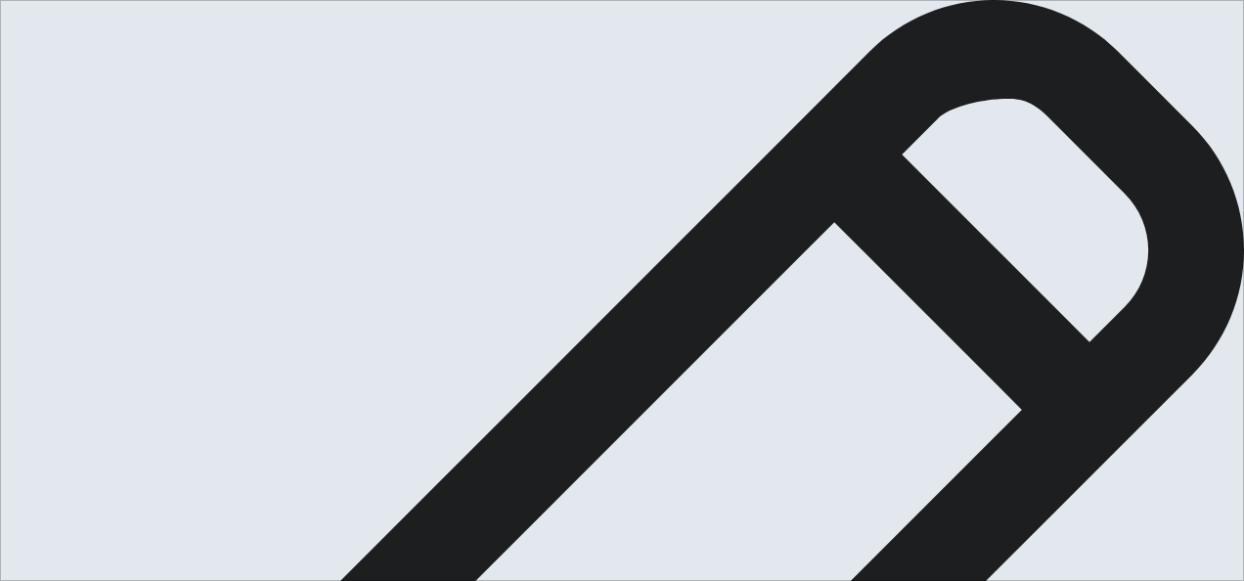
type textarea "I'm very talktive. I think that my favorite form for"
type textarea "x"
type textarea "I'm very talktive. I think that my favorite form for"
type textarea "x"
type textarea "I'm very talktive. I think that my favorite form for e"
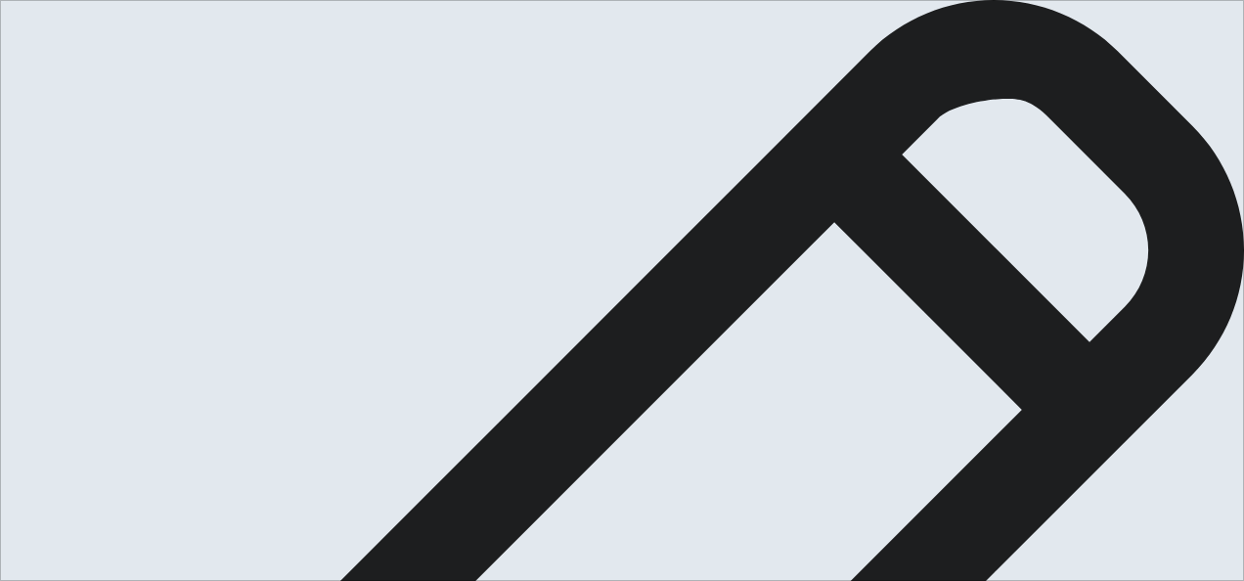
type textarea "x"
type textarea "I'm very talktive. I think that my favorite form for ex"
type textarea "x"
type textarea "I'm very talktive. I think that my favorite form for exp"
type textarea "x"
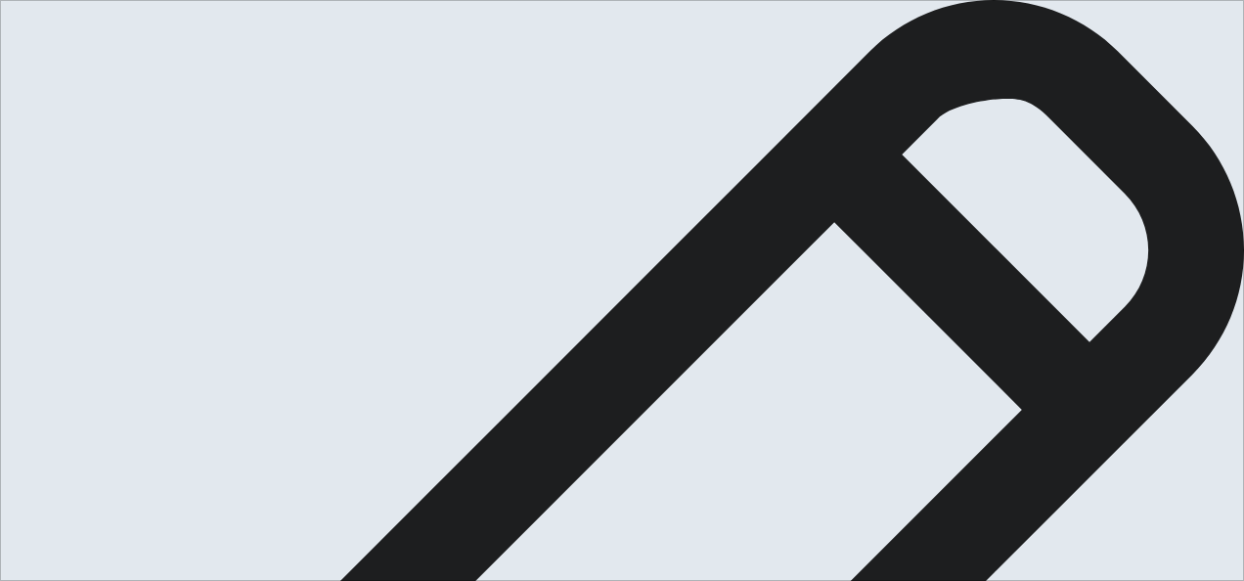
type textarea "I'm very talktive. I think that my favorite form for expr"
type textarea "x"
type textarea "I'm very talktive. I think that my favorite form for expre"
type textarea "x"
type textarea "I'm very talktive. I think that my favorite form for expres"
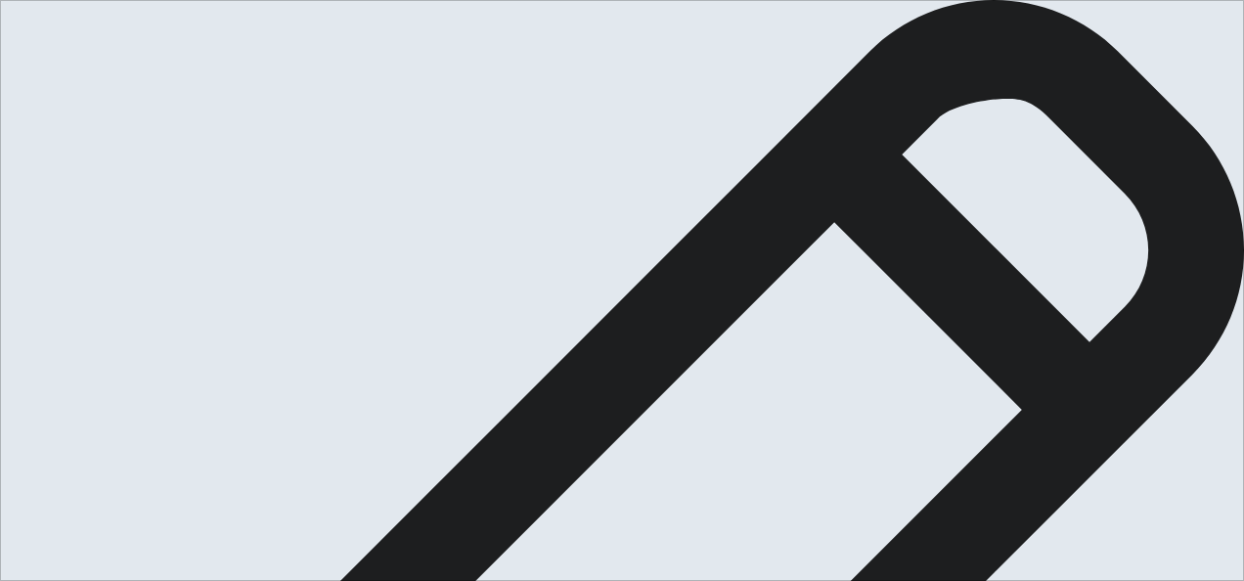
type textarea "x"
type textarea "I'm very talktive. I think that my favorite form for express"
type textarea "x"
type textarea "I'm very talktive. I think that my favorite form for expressi"
type textarea "x"
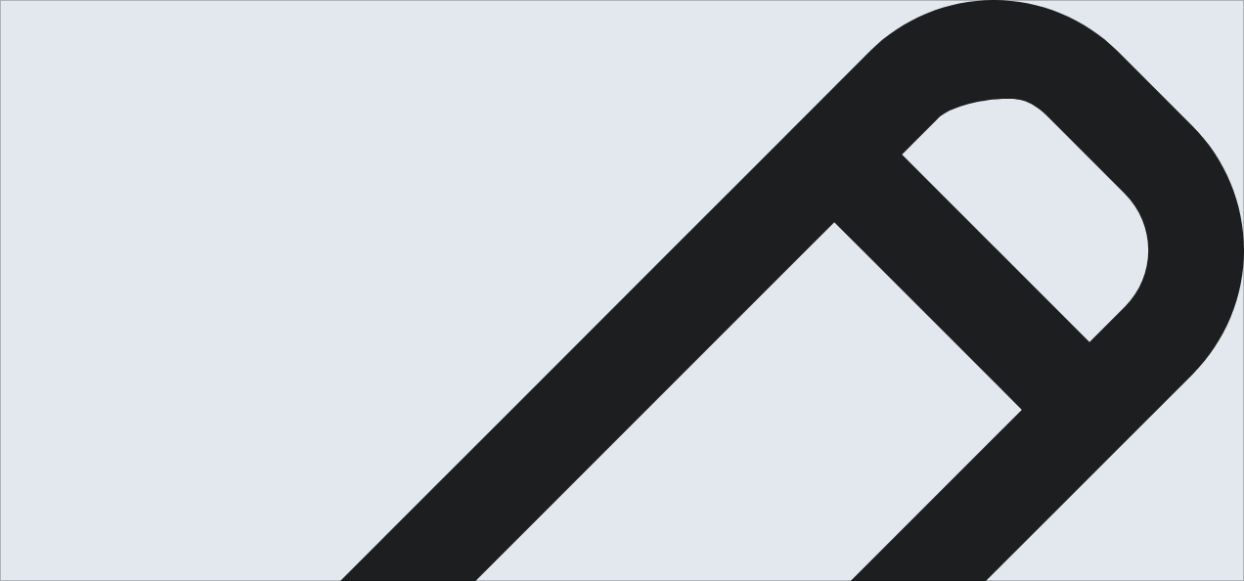
type textarea "I'm very talktive. I think that my favorite form for express"
type textarea "x"
type textarea "I'm very talktive. I think that my favorite form for expres"
type textarea "x"
type textarea "I'm very talktive. I think that my favorite form for express"
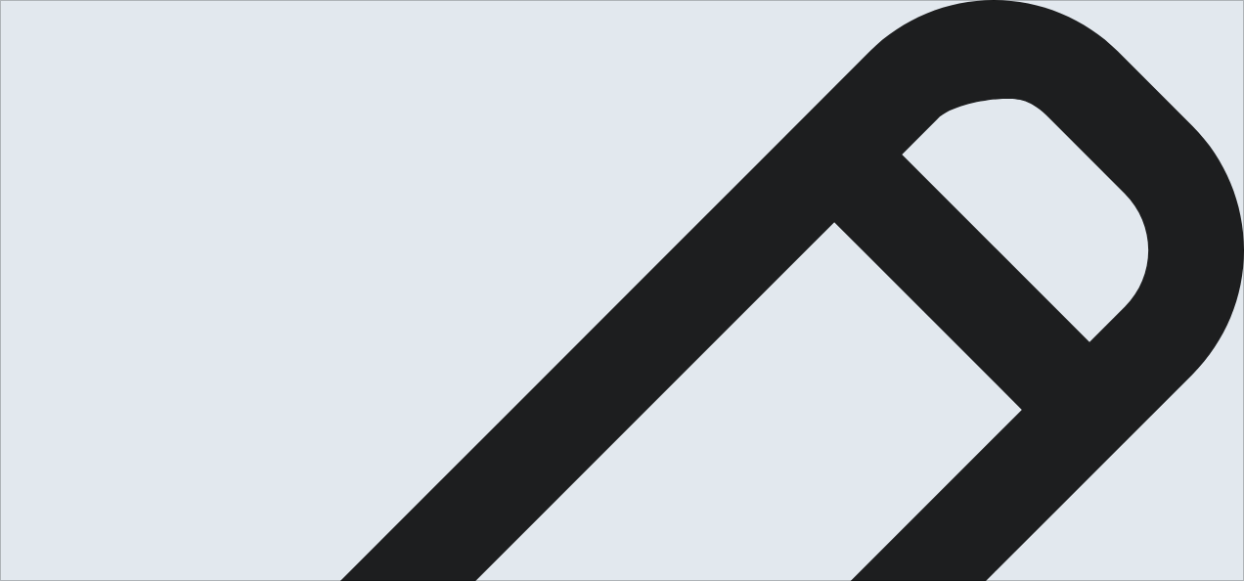
type textarea "x"
type textarea "I'm very talktive. I think that my favorite form for express"
type textarea "x"
type textarea "I'm very talktive. I think that my favorite form for express m"
type textarea "x"
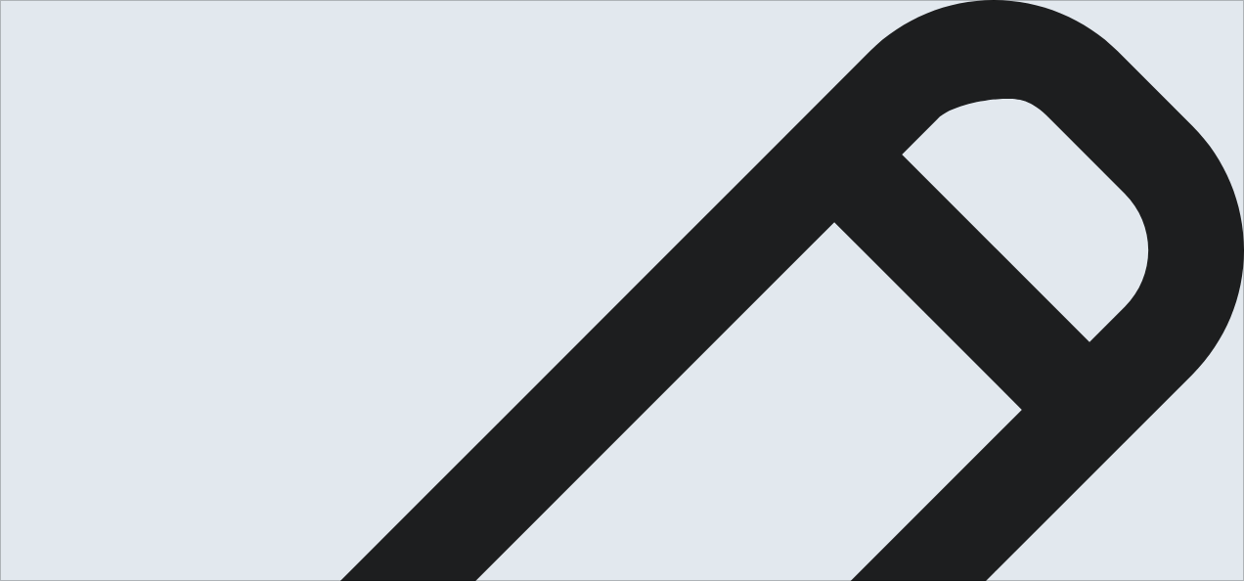
type textarea "I'm very talktive. I think that my favorite form for express my"
type textarea "x"
type textarea "I'm very talktive. I think that my favorite form for express my"
type textarea "x"
type textarea "I'm very talktive. I think that my favorite form for express my i"
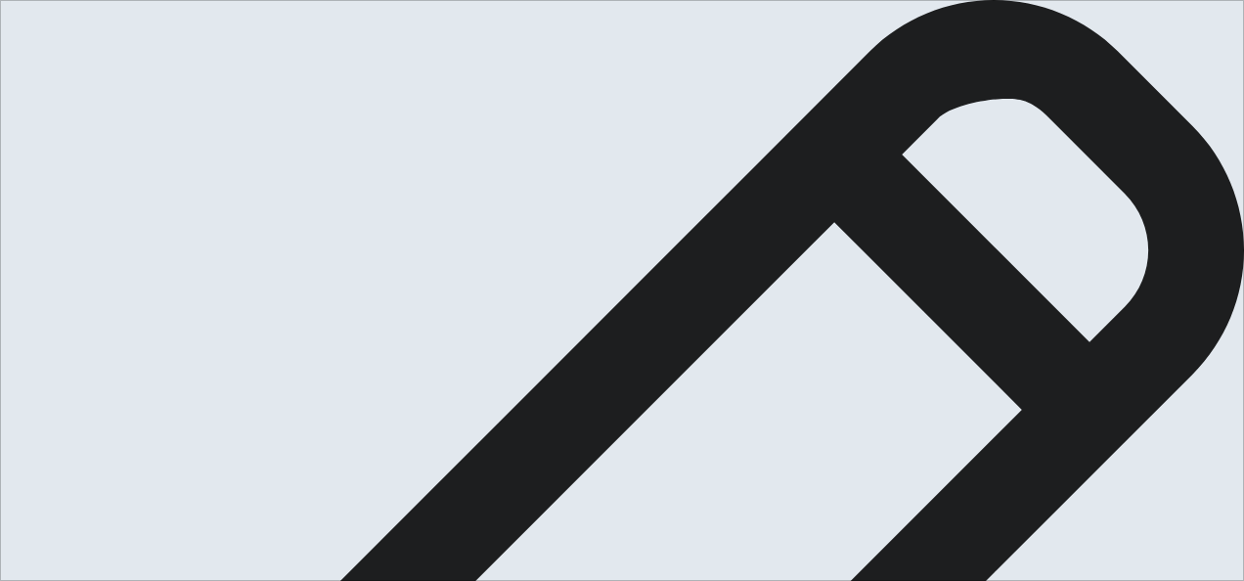
type textarea "x"
type textarea "I'm very talktive. I think that my favorite form for express my id"
type textarea "x"
type textarea "I'm very talktive. I think that my favorite form for express my ide"
type textarea "x"
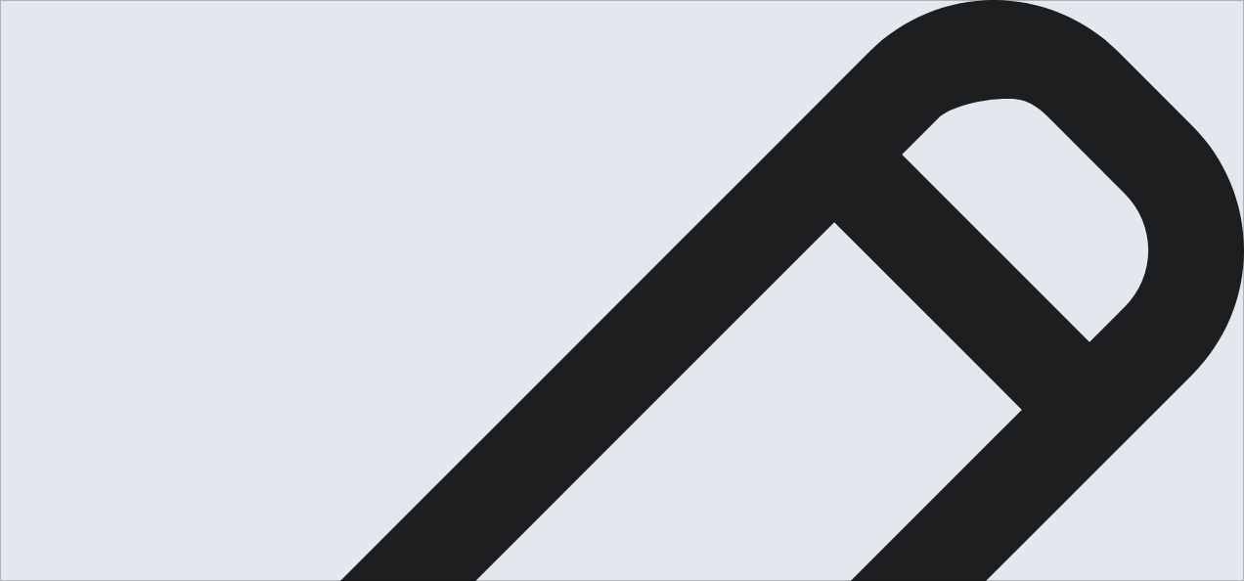
type textarea "I'm very talktive. I think that my favorite form for express my idea"
type textarea "x"
type textarea "I'm very talktive. I think that my favorite form for express my ideas"
type textarea "x"
type textarea "I'm very talktive. I think that my favorite form for express my ideas"
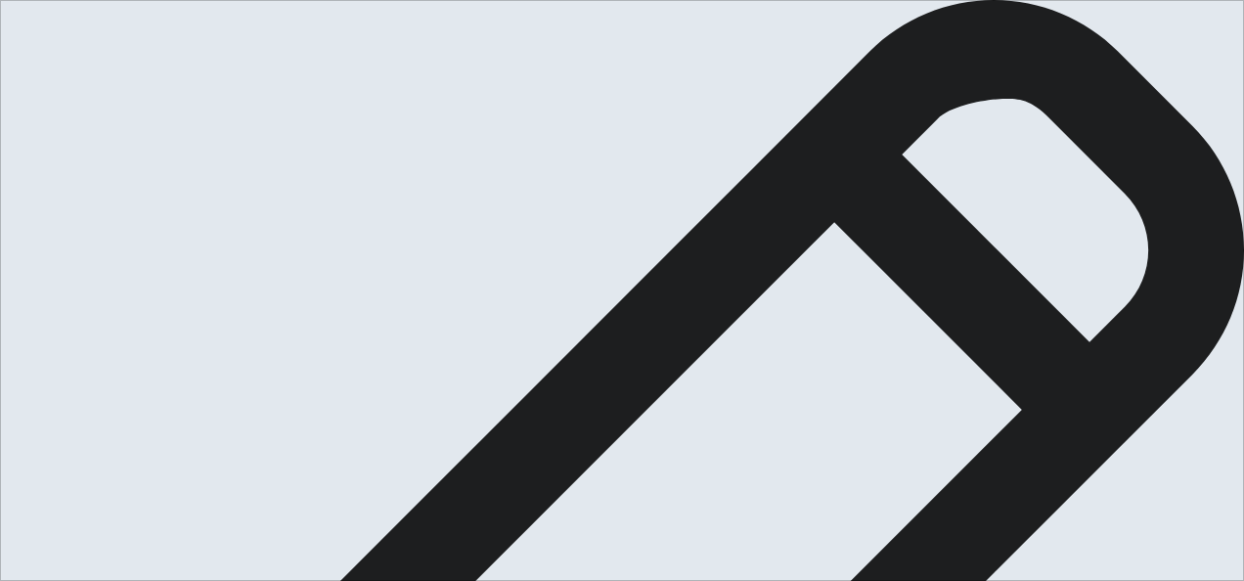
type textarea "x"
type textarea "I'm very talktive. I think that my favorite form for express my ideas i"
type textarea "x"
type textarea "I'm very talktive. I think that my favorite form for express my ideas is"
type textarea "x"
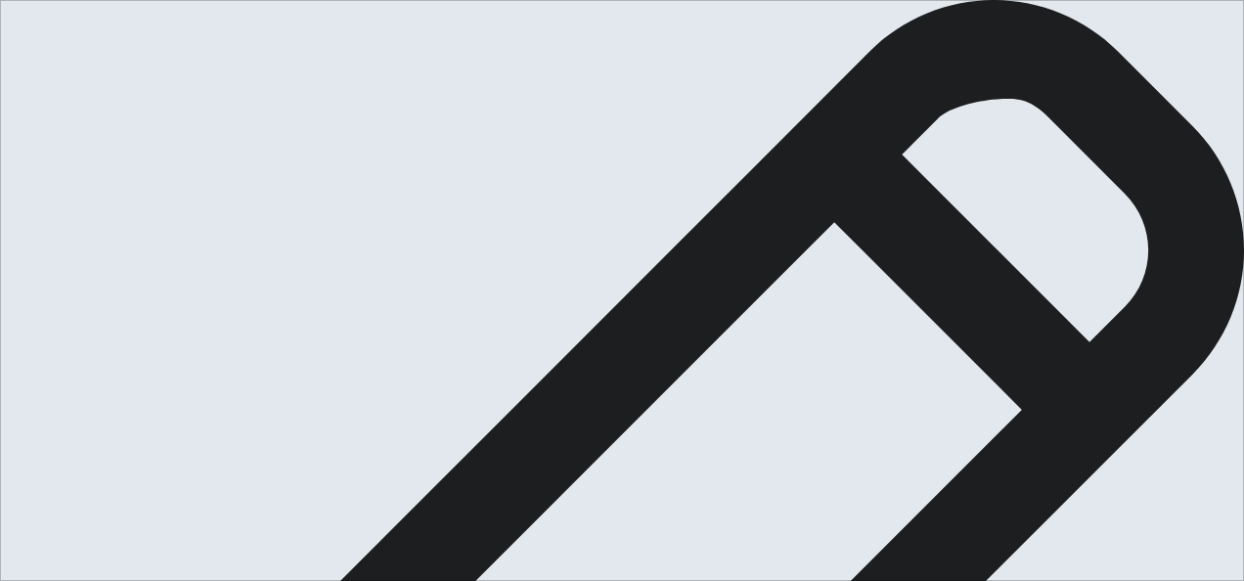
type textarea "I'm very talktive. I think that my favorite form for express my ideas is"
type textarea "x"
type textarea "I'm very talktive. I think that my favorite form for express my ideas is"
type textarea "x"
type textarea "I'm very talktive. I think that my favorite form for express my ideas i"
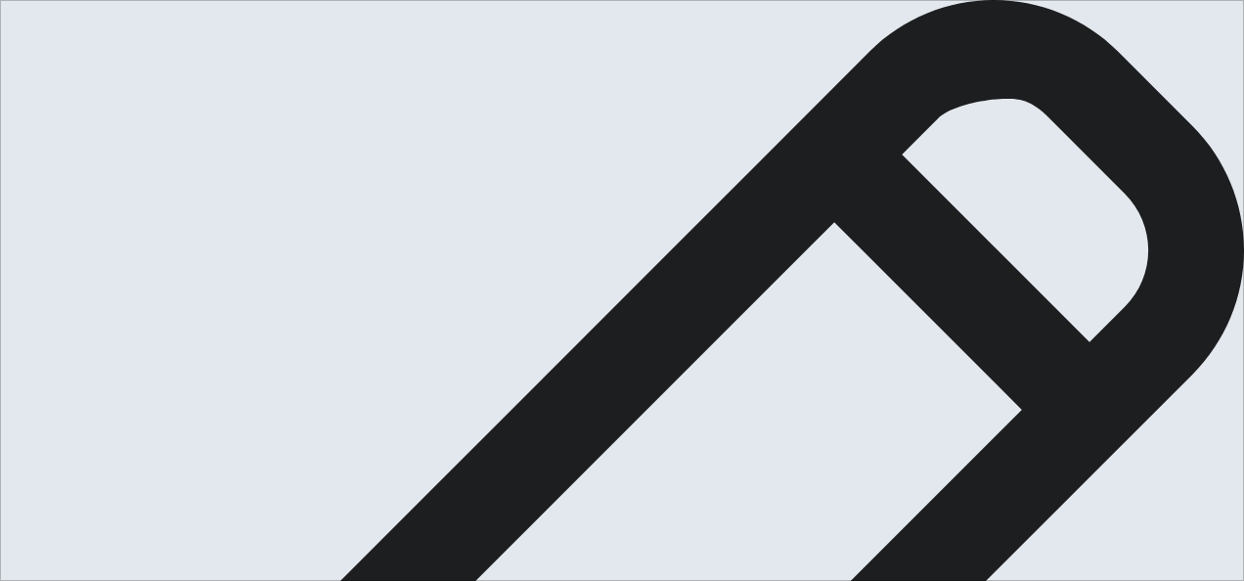
type textarea "x"
type textarea "I'm very talktive. I think that my favorite form for express my ideas"
type textarea "x"
type textarea "I'm very talktive. I think that my favorite form for express my ideas i"
type textarea "x"
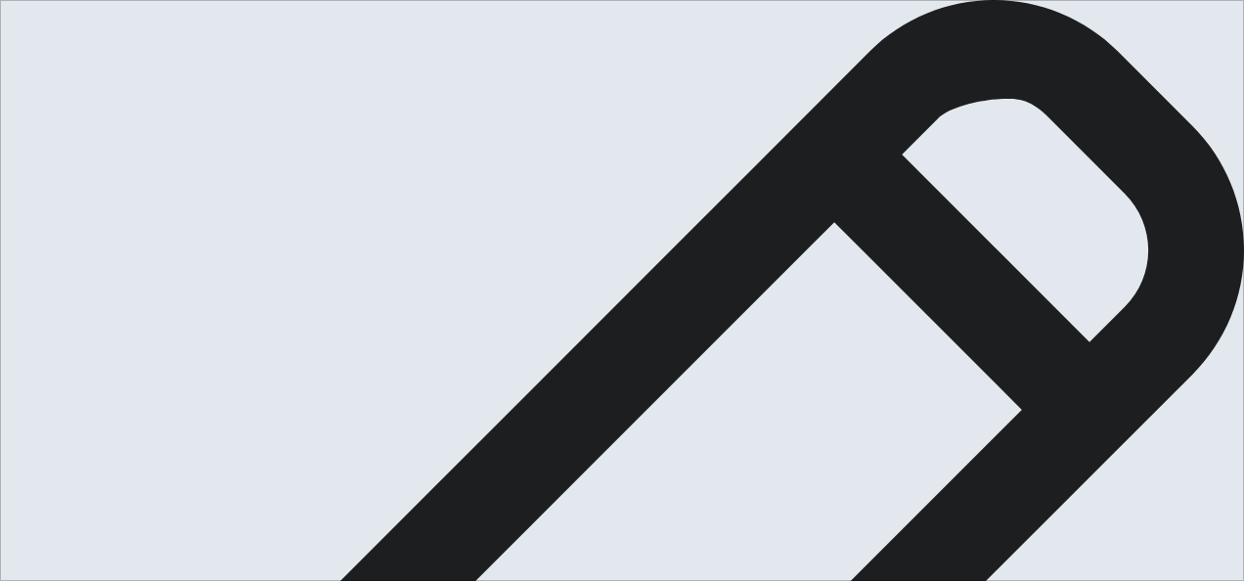
type textarea "I'm very talktive. I think that my favorite form for express my ideas is"
type textarea "x"
type textarea "I'm very talktive. I think that my favorite form for express my ideas is"
type textarea "x"
type textarea "I'm very talktive. I think that my favorite form for express my ideas is s"
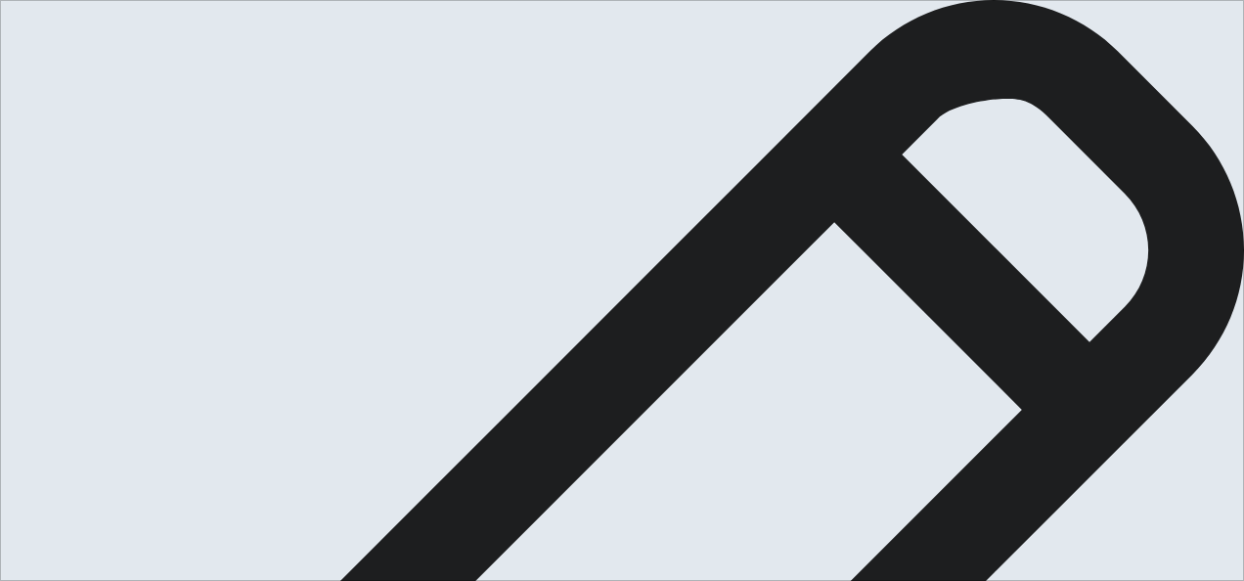
type textarea "x"
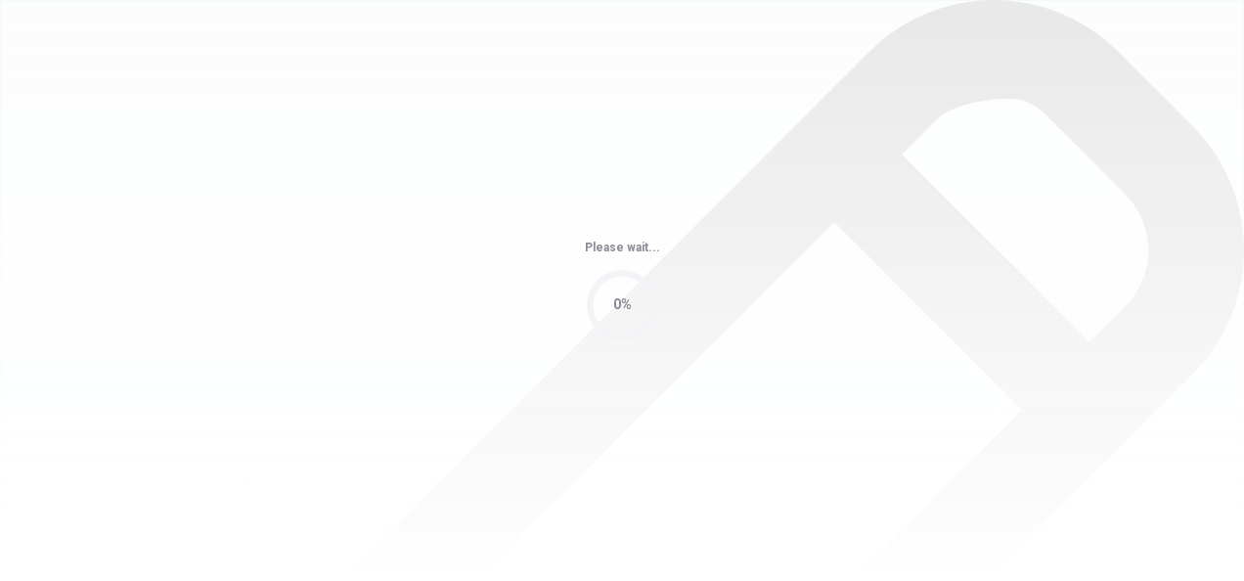
scroll to position [0, 0]
